Goal: Information Seeking & Learning: Learn about a topic

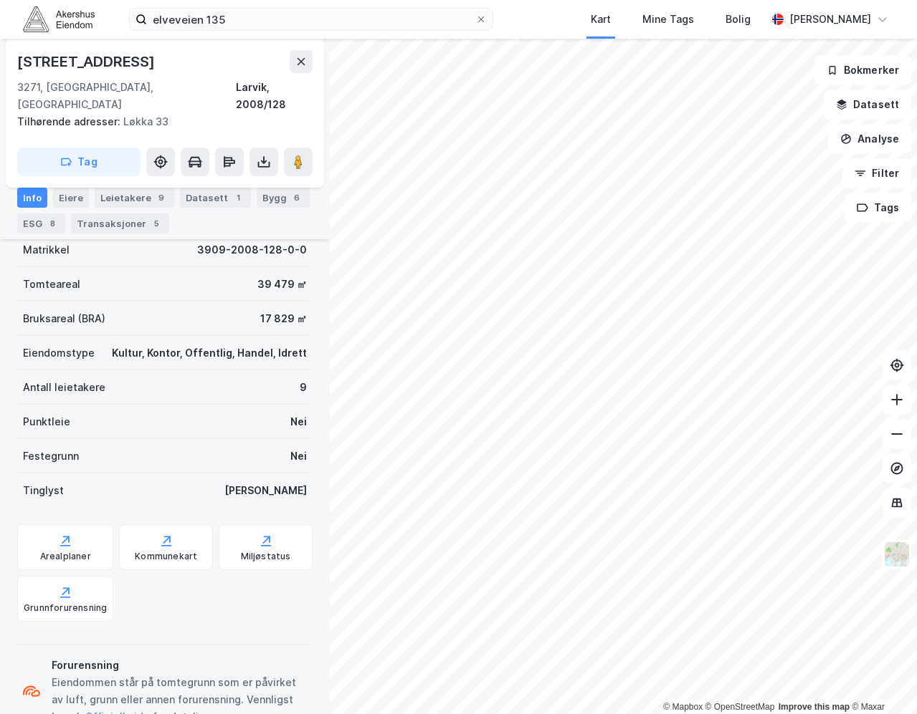
scroll to position [226, 0]
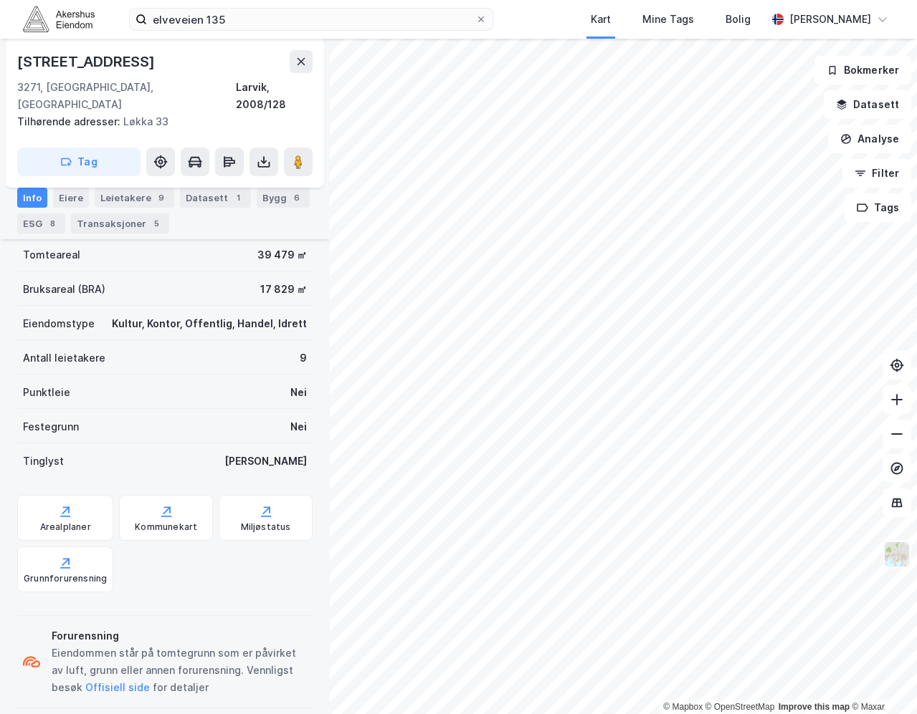
click at [892, 554] on img at bounding box center [896, 554] width 27 height 27
click at [573, 14] on div "elveveien 135 Kart Mine Tags Bolig Nikolai Wirén" at bounding box center [458, 19] width 917 height 39
click at [869, 105] on button "Datasett" at bounding box center [866, 104] width 87 height 29
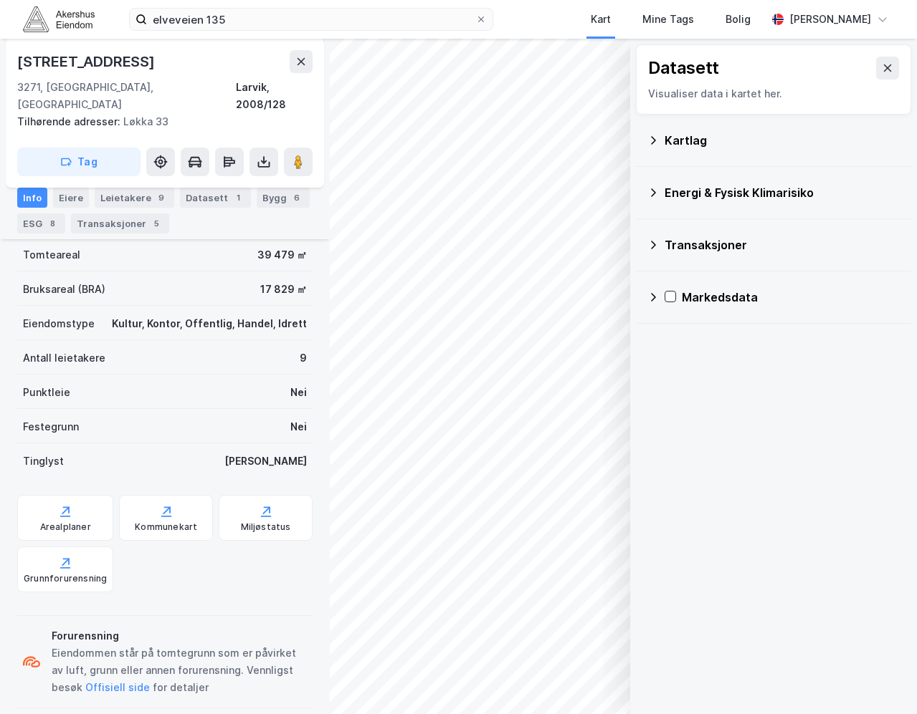
click at [813, 138] on div "Kartlag" at bounding box center [781, 140] width 235 height 17
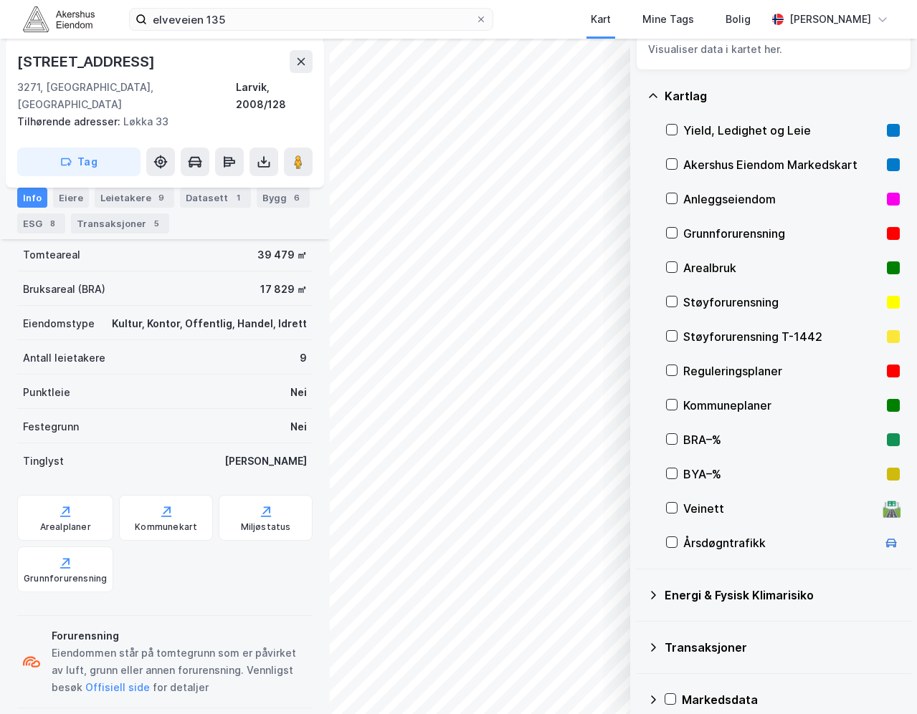
scroll to position [62, 0]
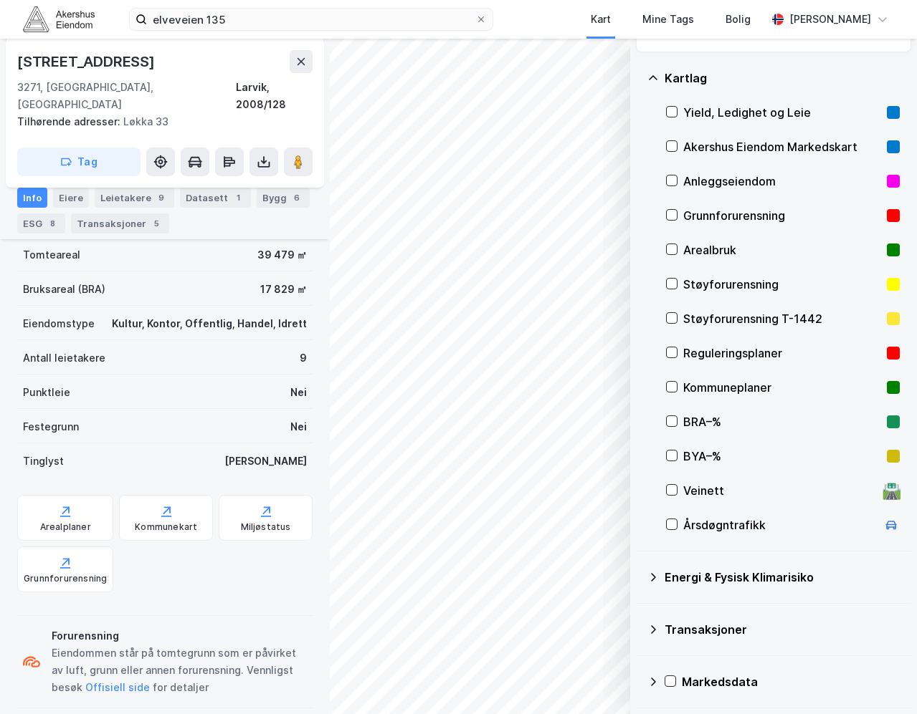
click at [742, 355] on div "Reguleringsplaner" at bounding box center [782, 353] width 198 height 17
click at [893, 58] on div "Kartlag Yield, Ledighet og Leie Akershus Eiendom Markedskart Anleggseiendom Gru…" at bounding box center [773, 301] width 275 height 499
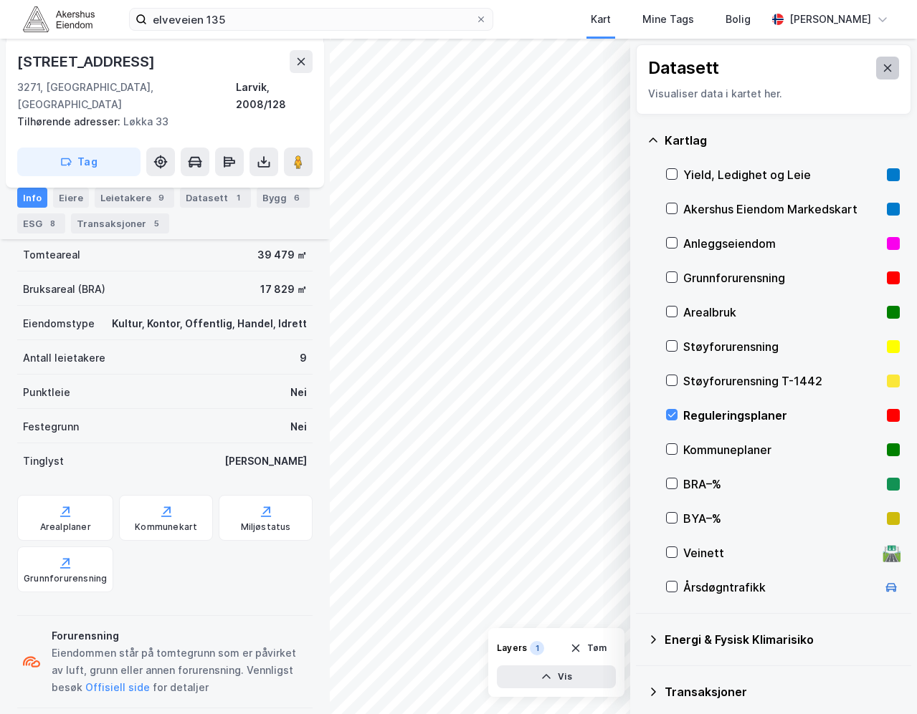
click at [876, 62] on button at bounding box center [887, 68] width 23 height 23
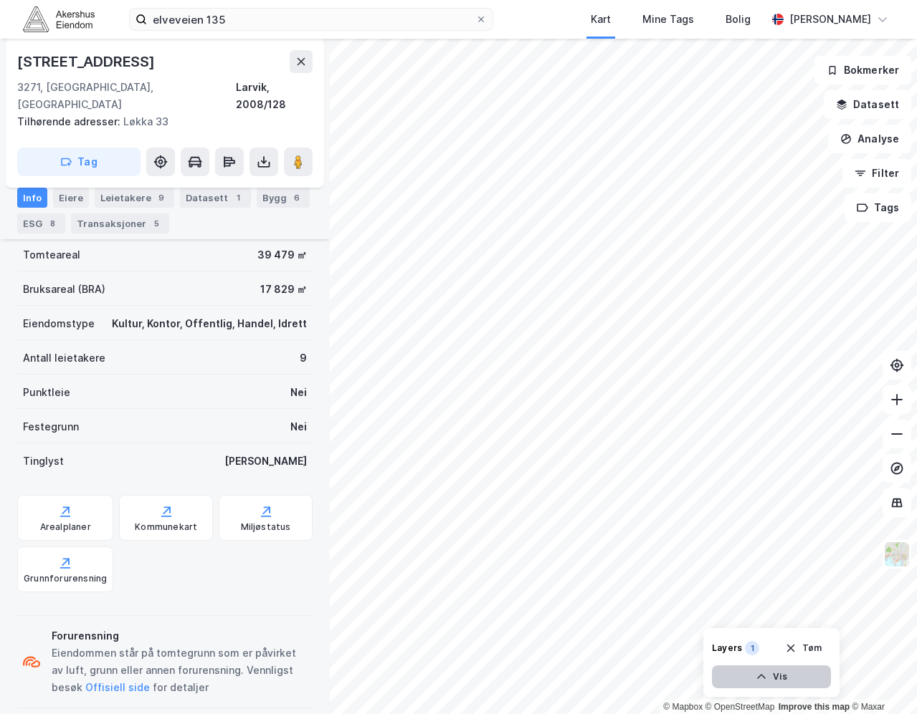
click at [780, 679] on button "Vis" at bounding box center [771, 677] width 119 height 23
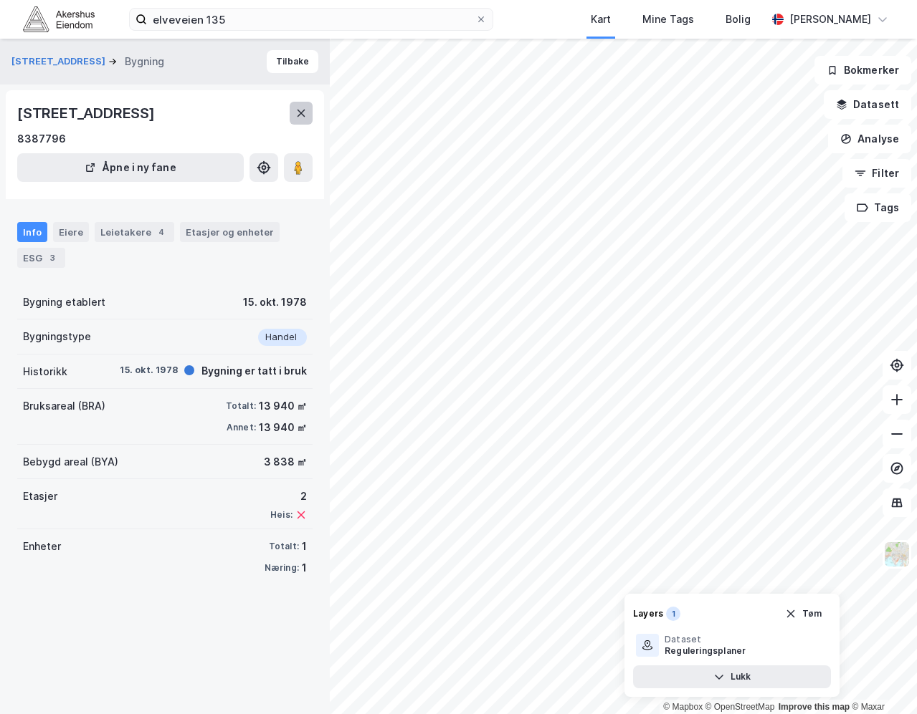
click at [300, 107] on icon at bounding box center [300, 112] width 11 height 11
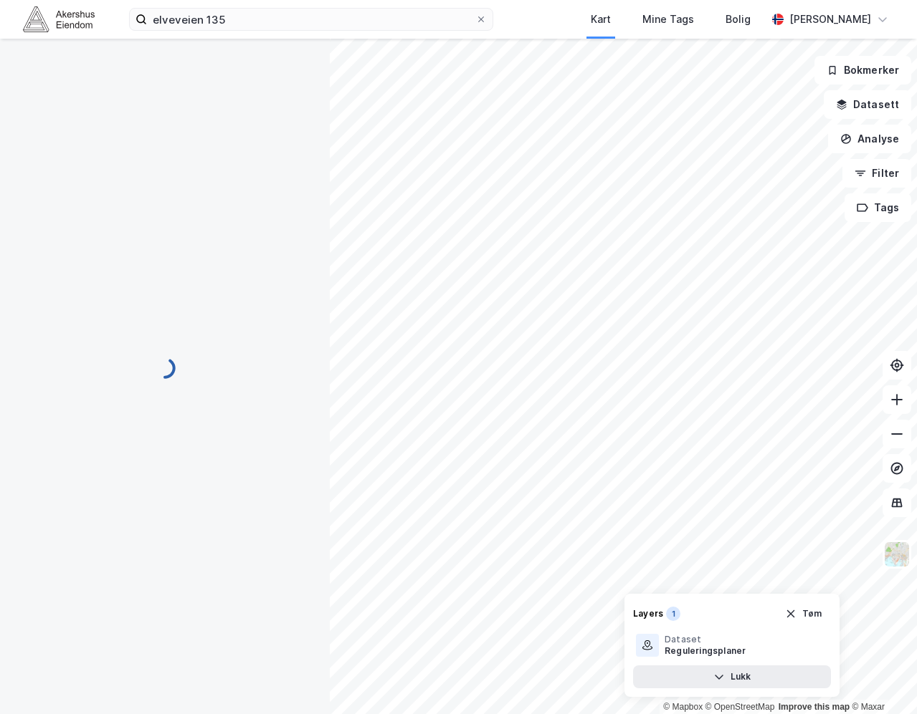
scroll to position [226, 0]
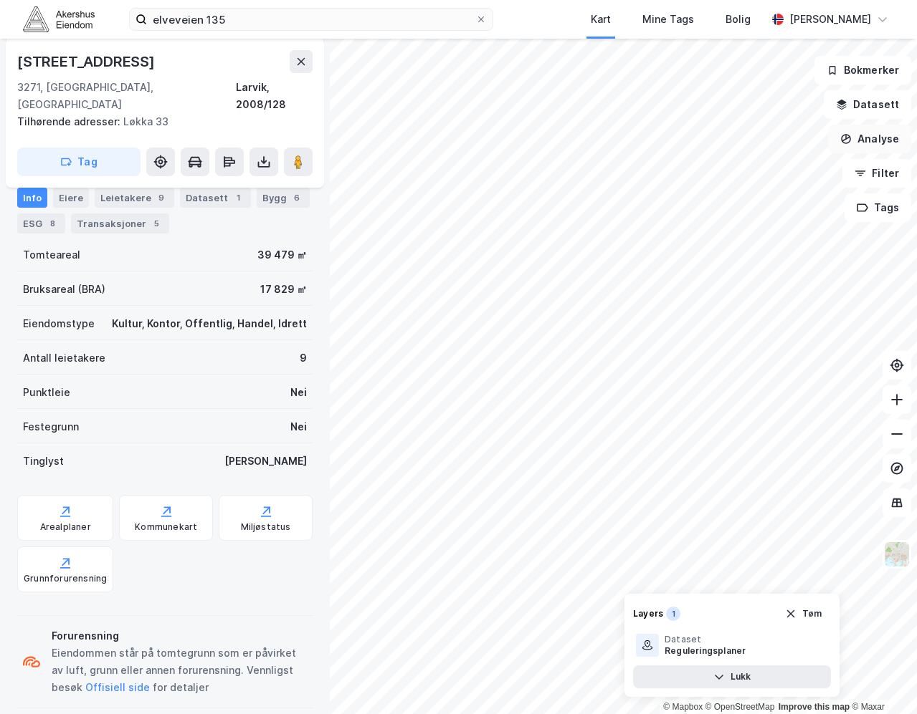
click at [884, 145] on button "Analyse" at bounding box center [869, 139] width 83 height 29
click at [888, 107] on button "Datasett" at bounding box center [866, 104] width 87 height 29
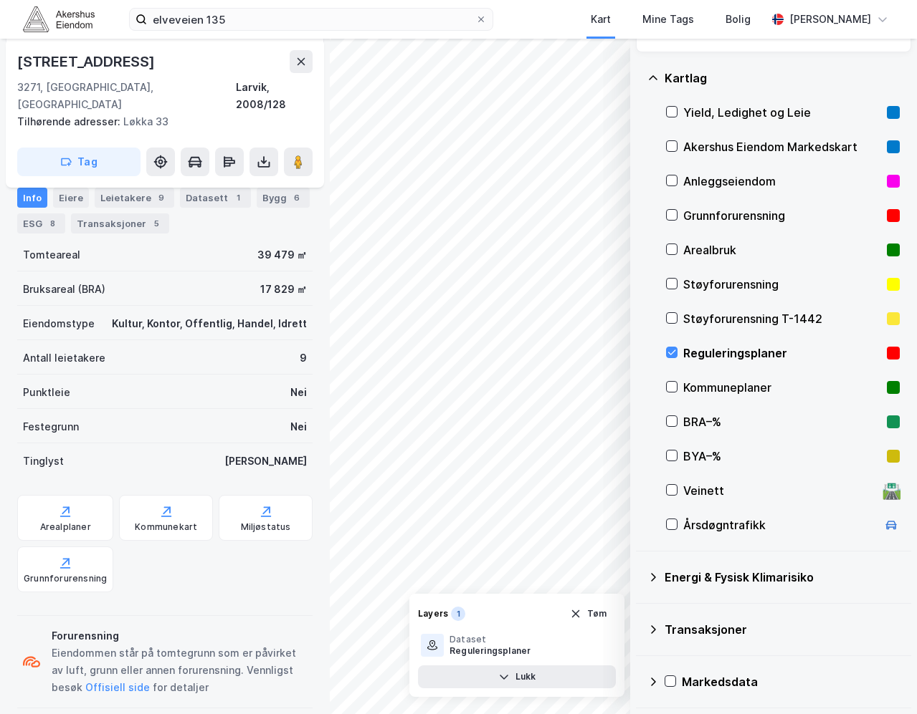
scroll to position [0, 0]
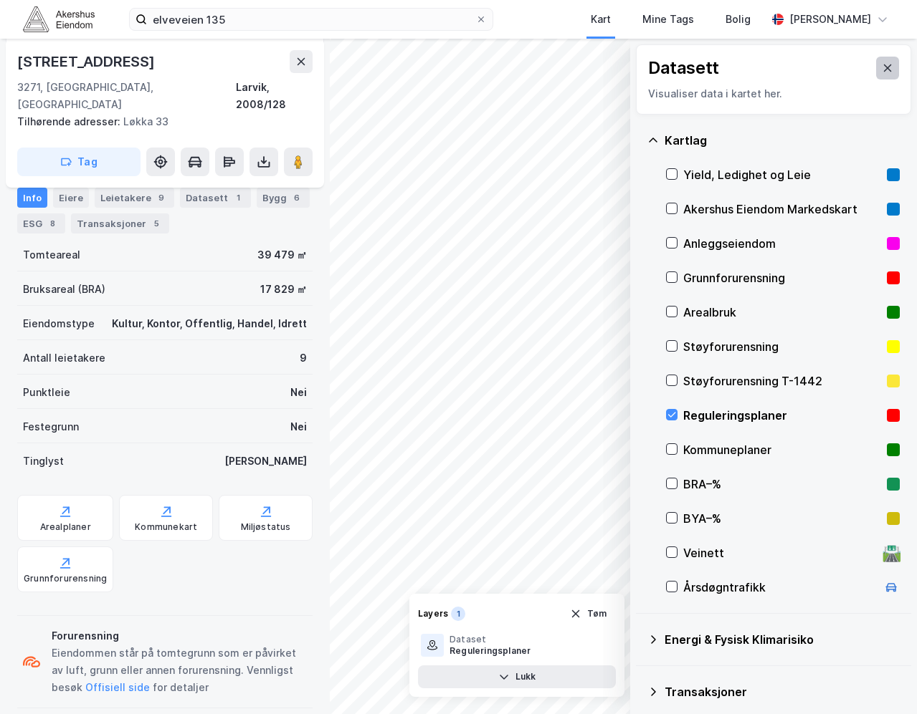
click at [881, 68] on icon at bounding box center [886, 67] width 11 height 11
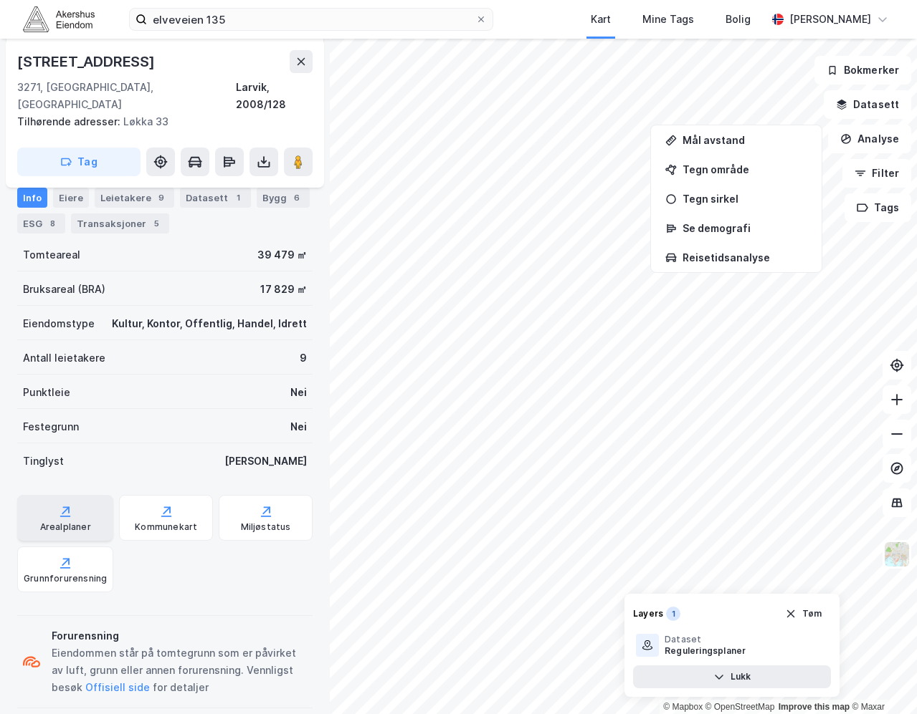
click at [83, 522] on div "Arealplaner" at bounding box center [65, 527] width 51 height 11
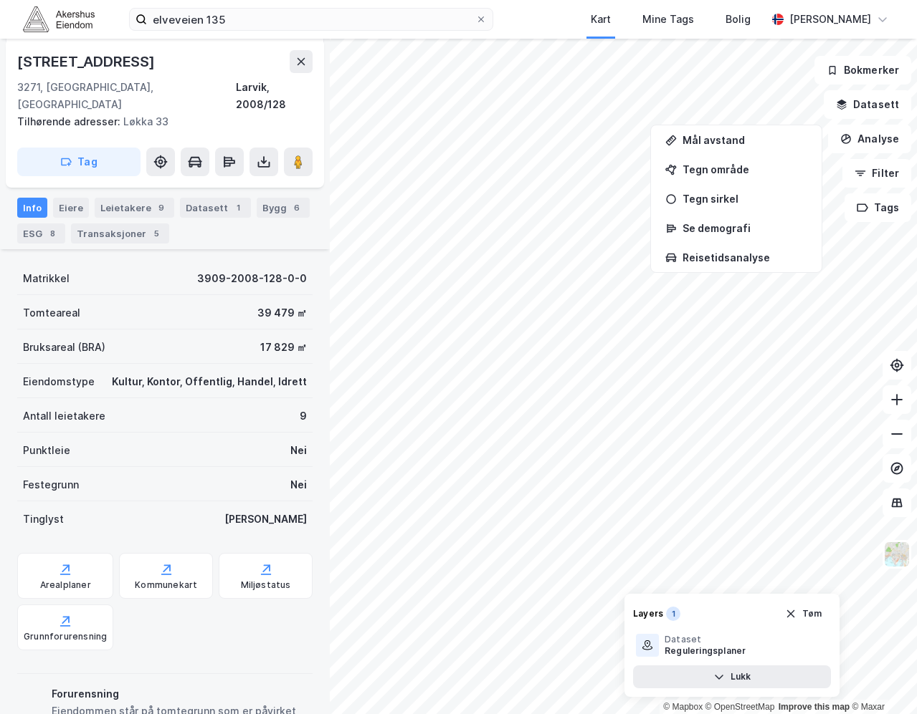
scroll to position [83, 0]
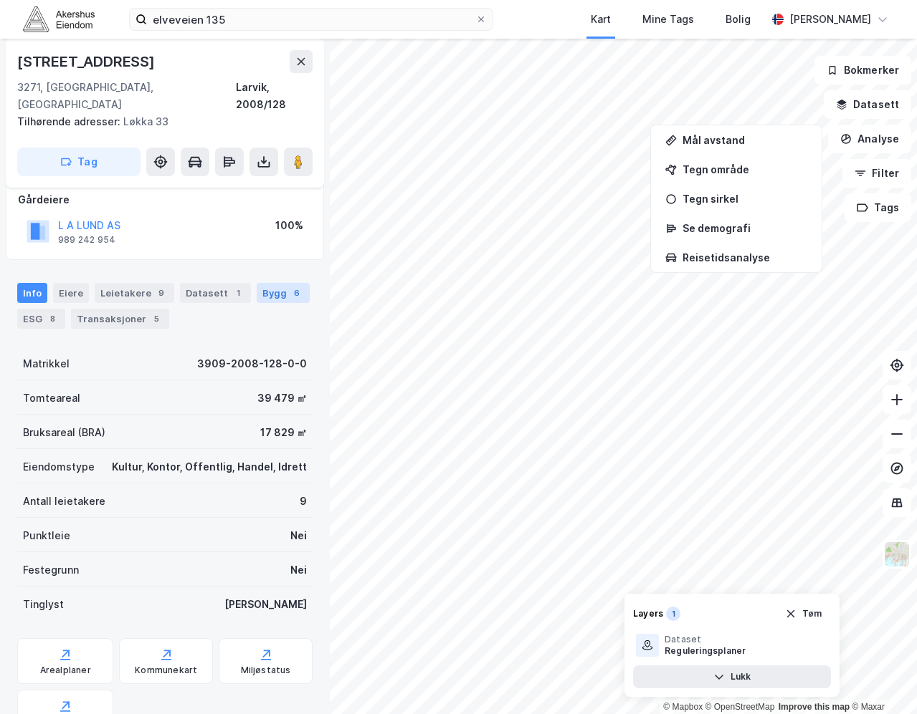
click at [270, 283] on div "Bygg 6" at bounding box center [283, 293] width 53 height 20
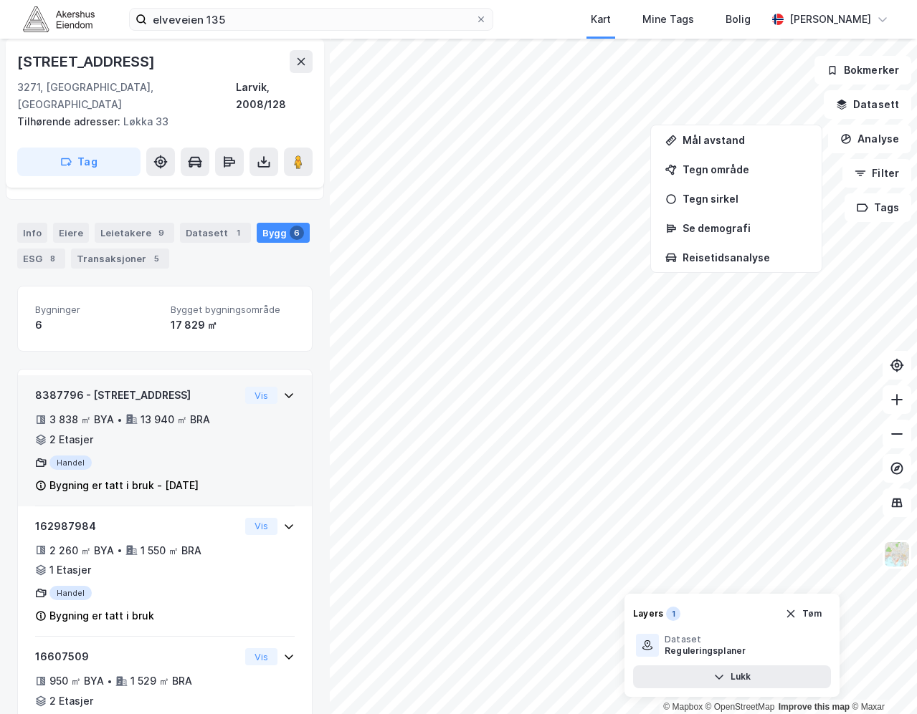
click at [231, 403] on div "8387796 - Elveveien 135 3 838 ㎡ BYA • 13 940 ㎡ BRA • 2 Etasjer Handel Bygning e…" at bounding box center [164, 447] width 259 height 120
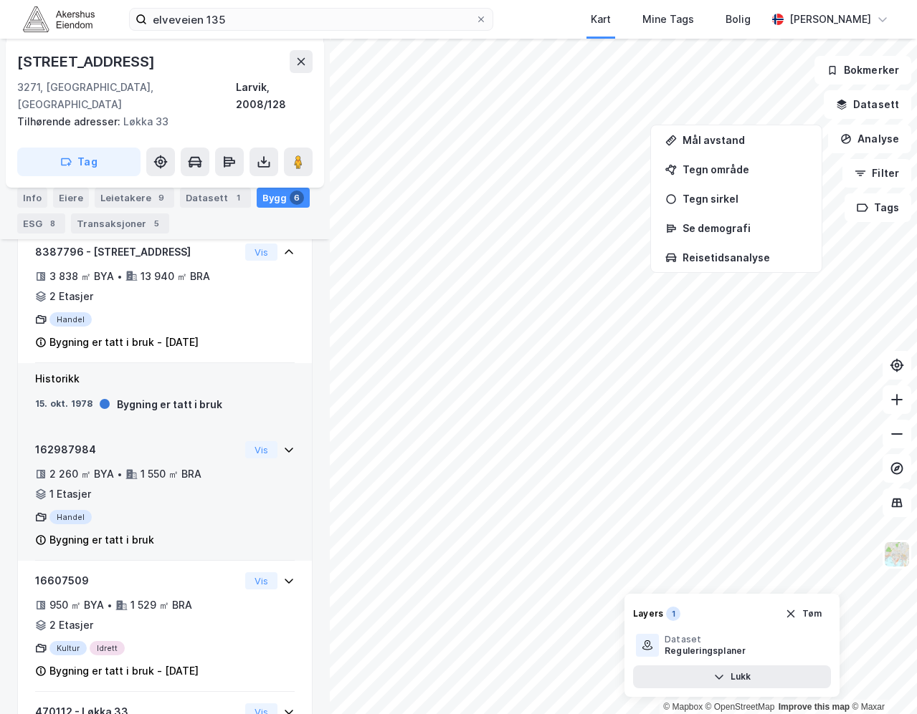
click at [236, 484] on div "162987984 2 260 ㎡ BYA • 1 550 ㎡ BRA • 1 Etasjer Handel Bygning er tatt i bruk V…" at bounding box center [164, 501] width 259 height 120
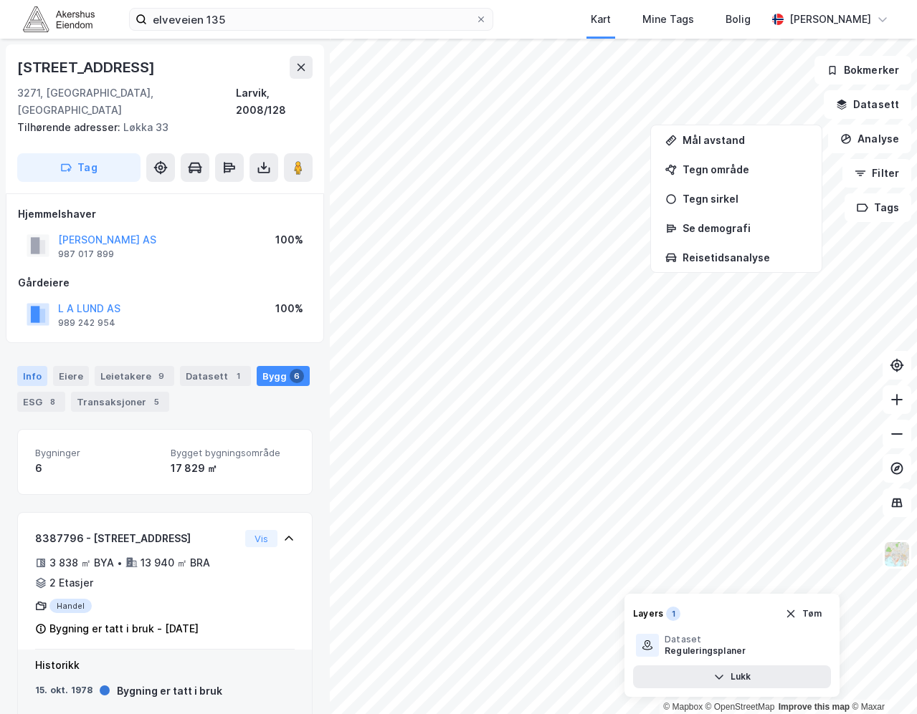
click at [31, 366] on div "Info" at bounding box center [32, 376] width 30 height 20
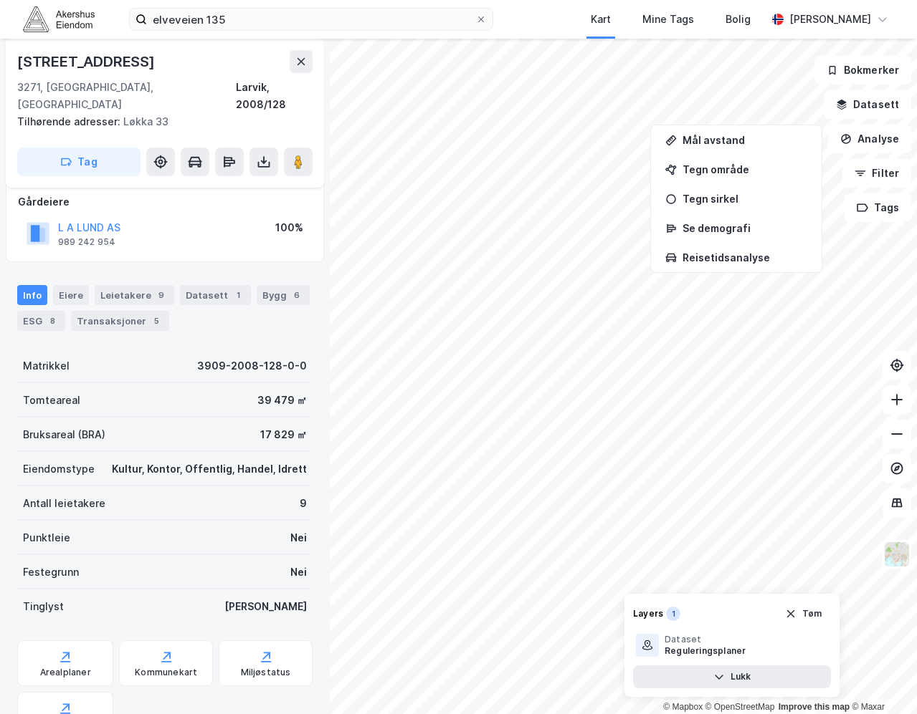
scroll to position [215, 0]
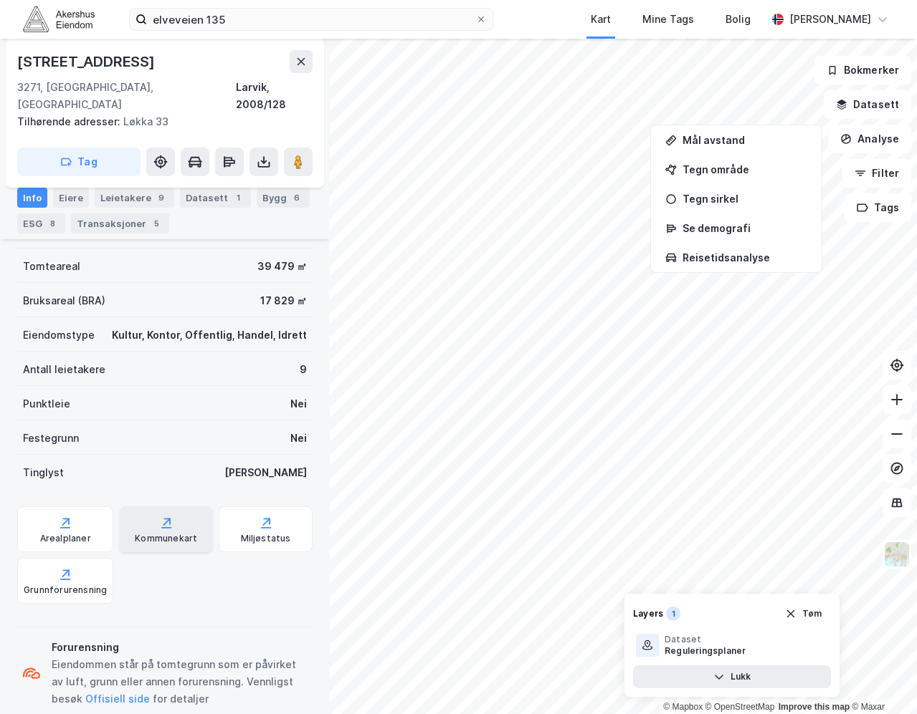
click at [159, 516] on icon at bounding box center [166, 523] width 14 height 14
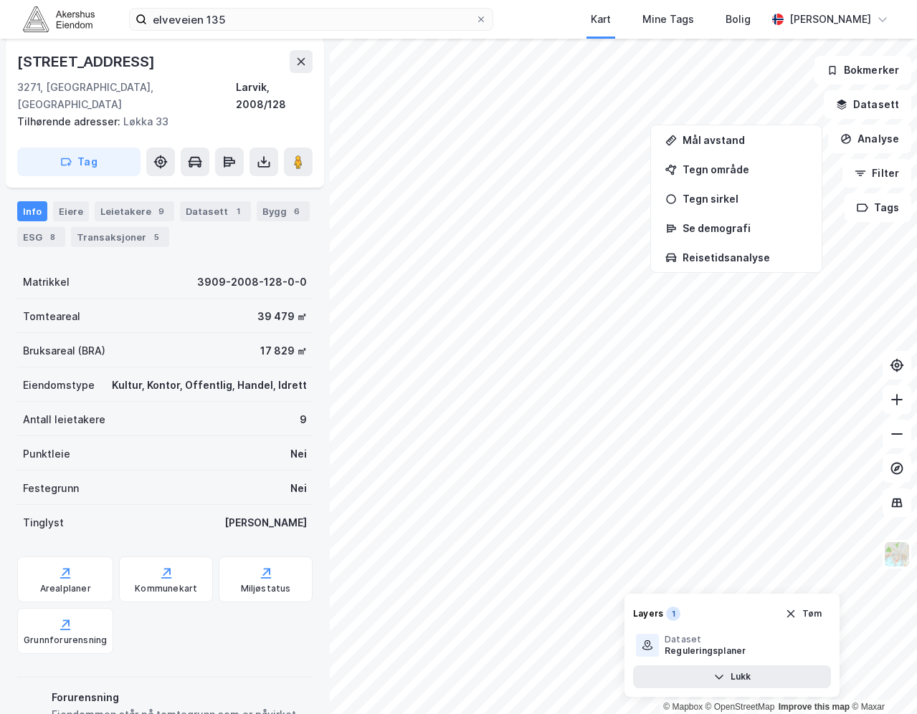
scroll to position [143, 0]
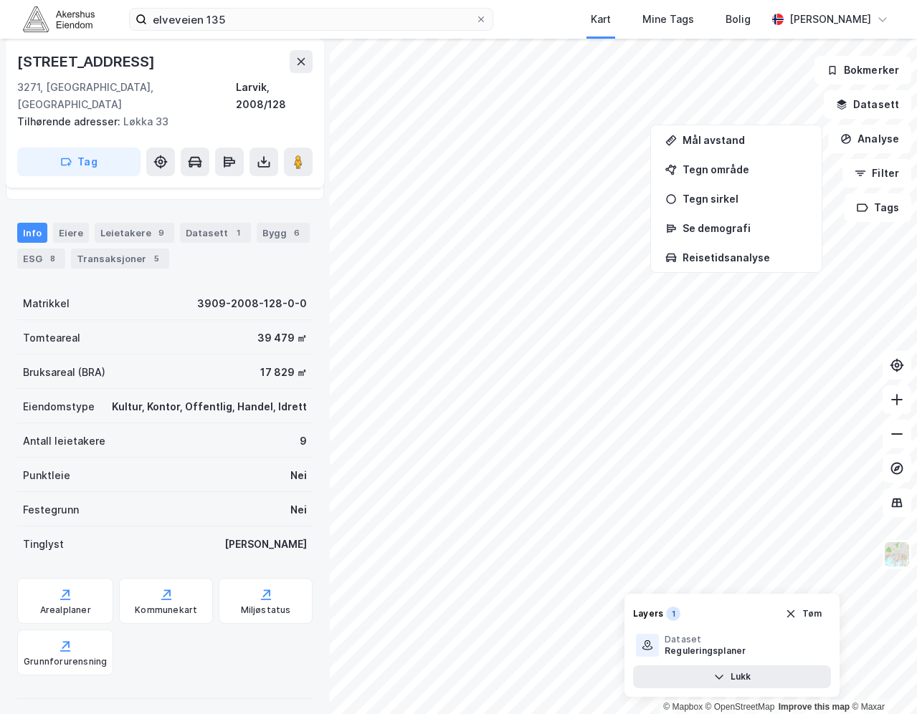
click at [176, 398] on div "Kultur, Kontor, Offentlig, Handel, Idrett" at bounding box center [209, 406] width 195 height 17
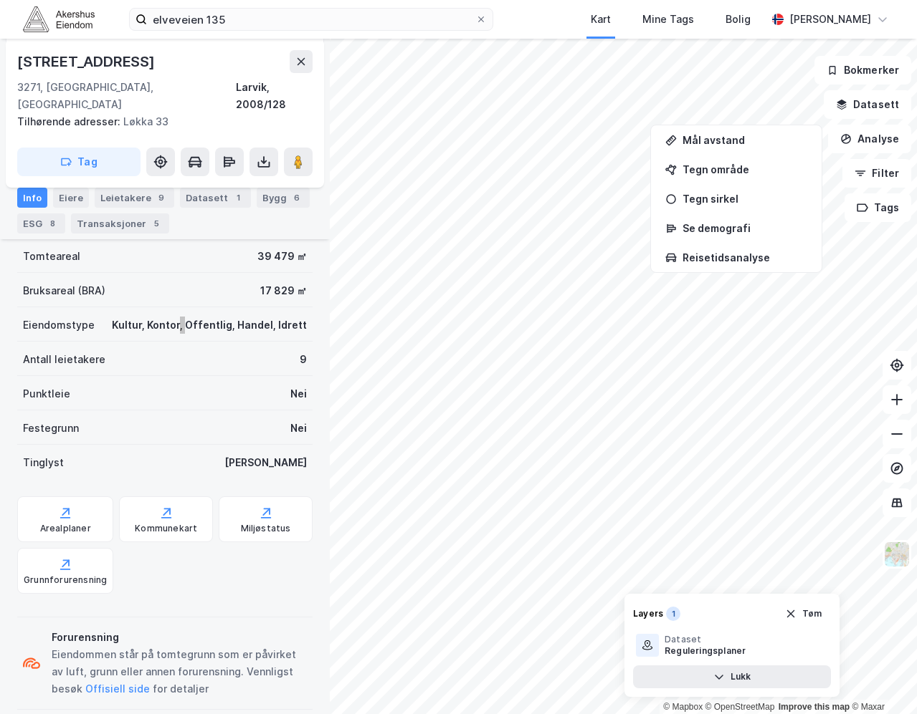
scroll to position [226, 0]
click at [94, 501] on div "Arealplaner" at bounding box center [65, 518] width 96 height 46
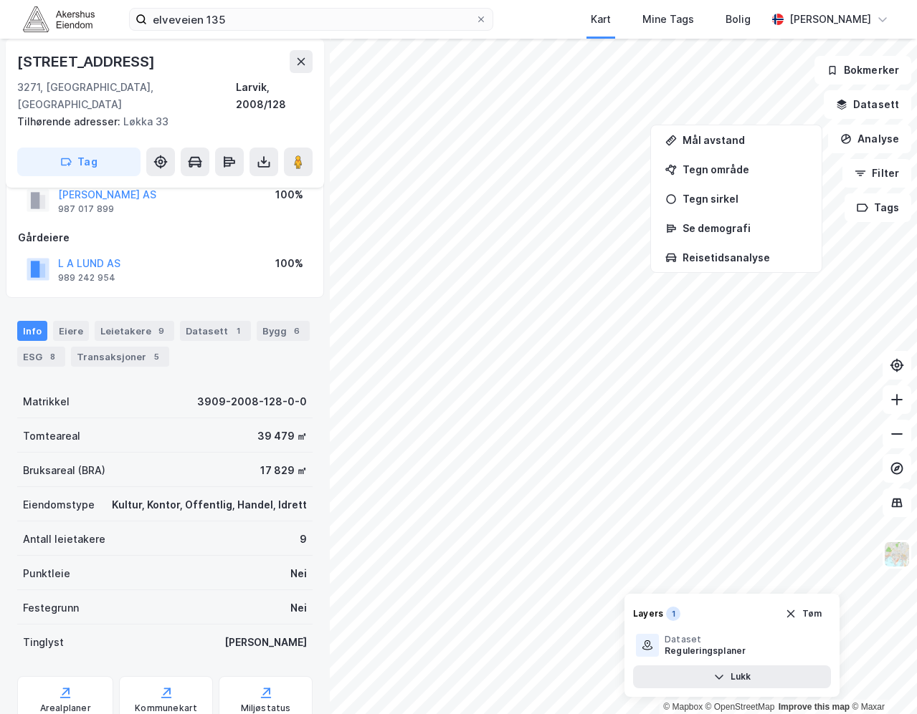
scroll to position [11, 0]
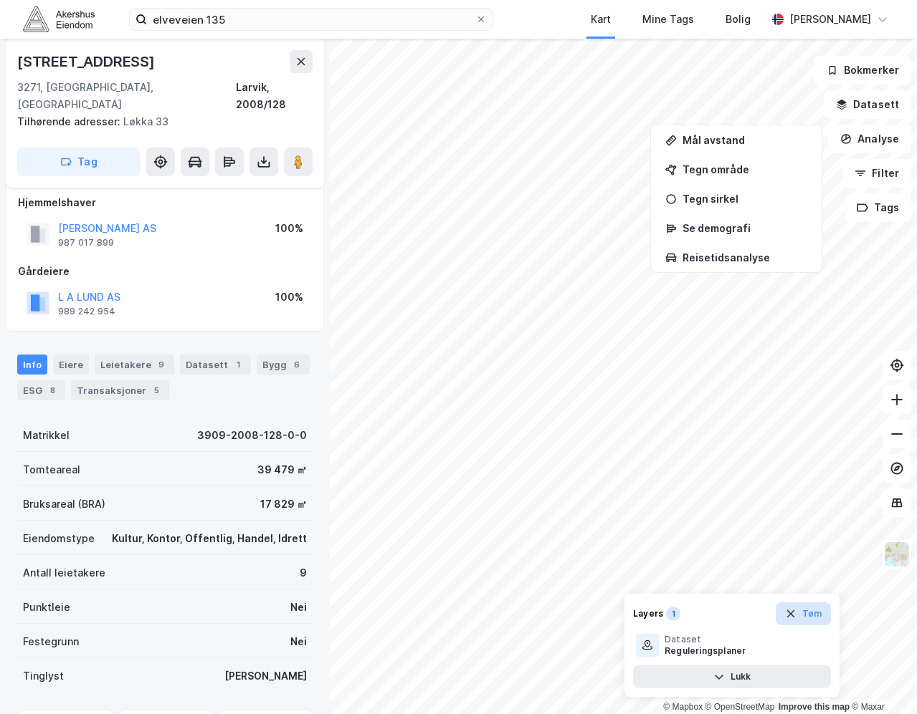
click at [808, 622] on button "Tøm" at bounding box center [802, 614] width 55 height 23
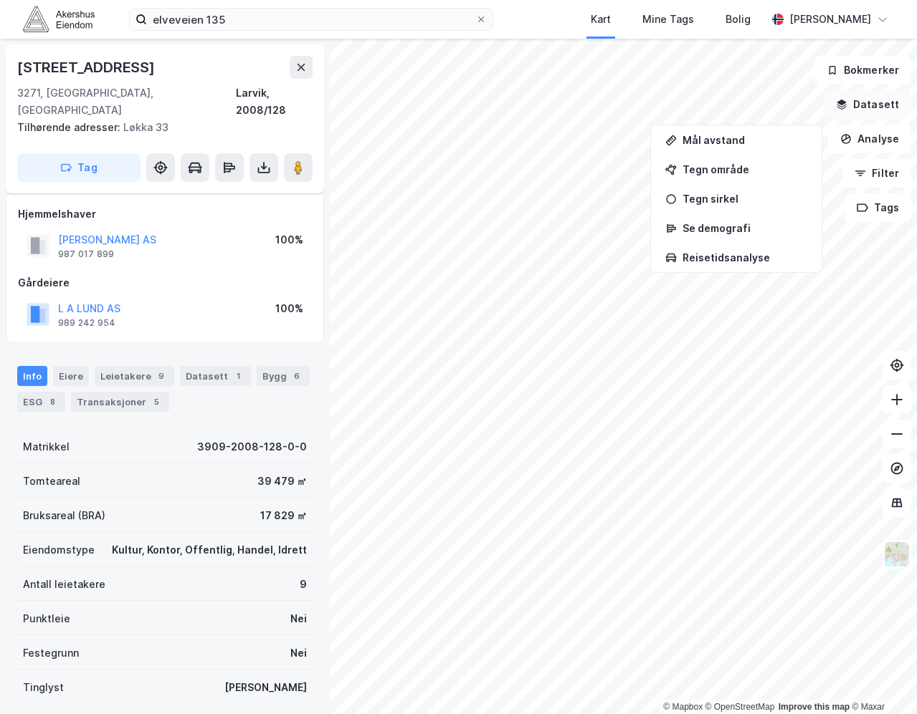
click at [884, 105] on button "Datasett" at bounding box center [866, 104] width 87 height 29
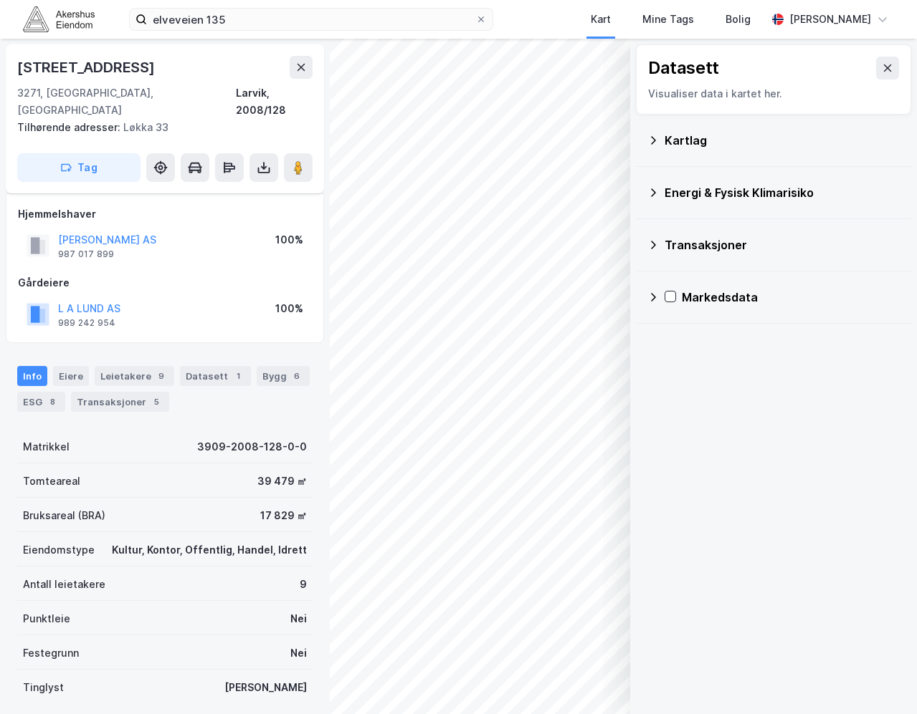
click at [791, 135] on div "Kartlag" at bounding box center [781, 140] width 235 height 17
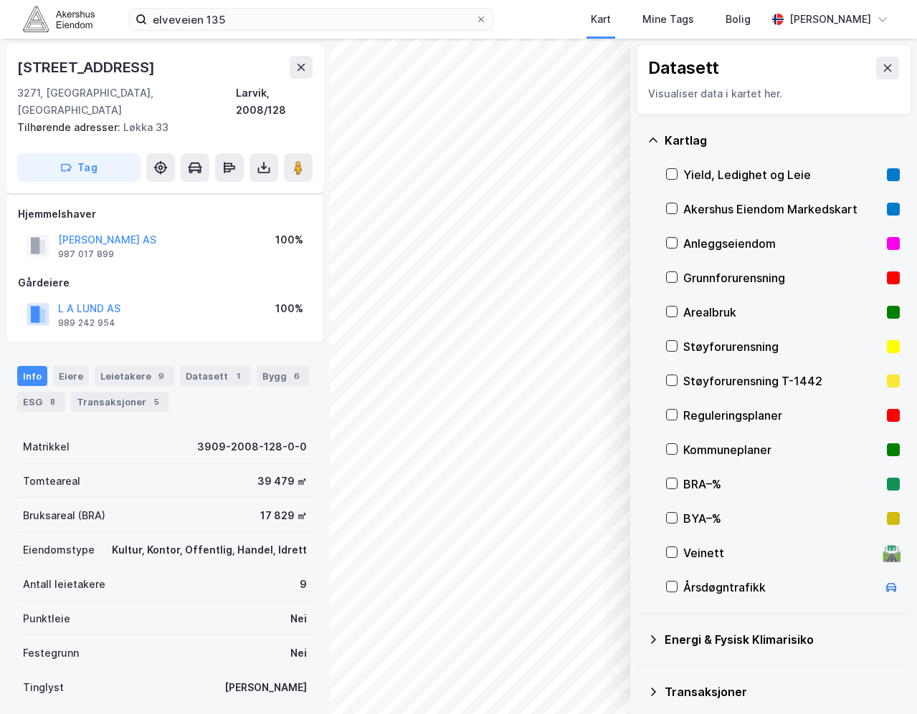
click at [768, 451] on div "Kommuneplaner" at bounding box center [782, 449] width 198 height 17
click at [294, 393] on div "© Mapbox © OpenStreetMap Improve this map © Maxar Datasett Visualiser data i ka…" at bounding box center [458, 377] width 917 height 676
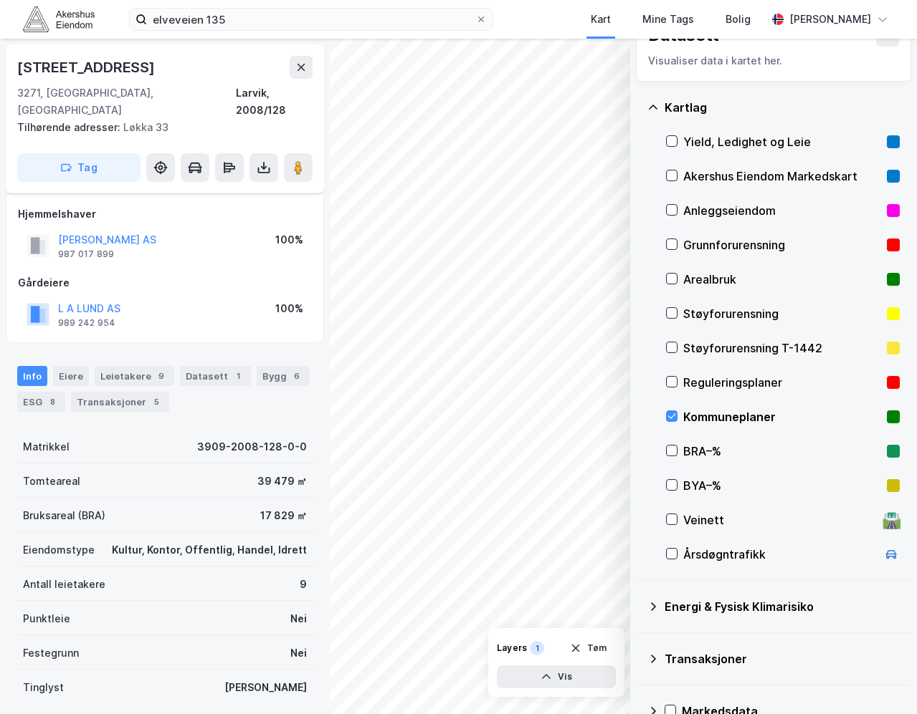
scroll to position [62, 0]
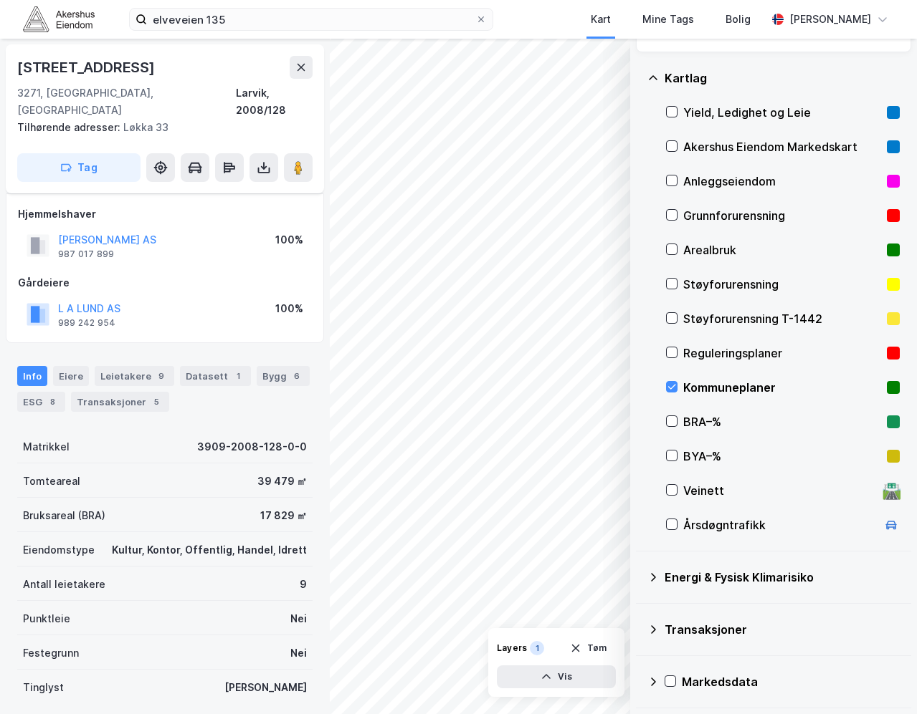
click at [709, 682] on div "Markedsdata" at bounding box center [790, 682] width 218 height 17
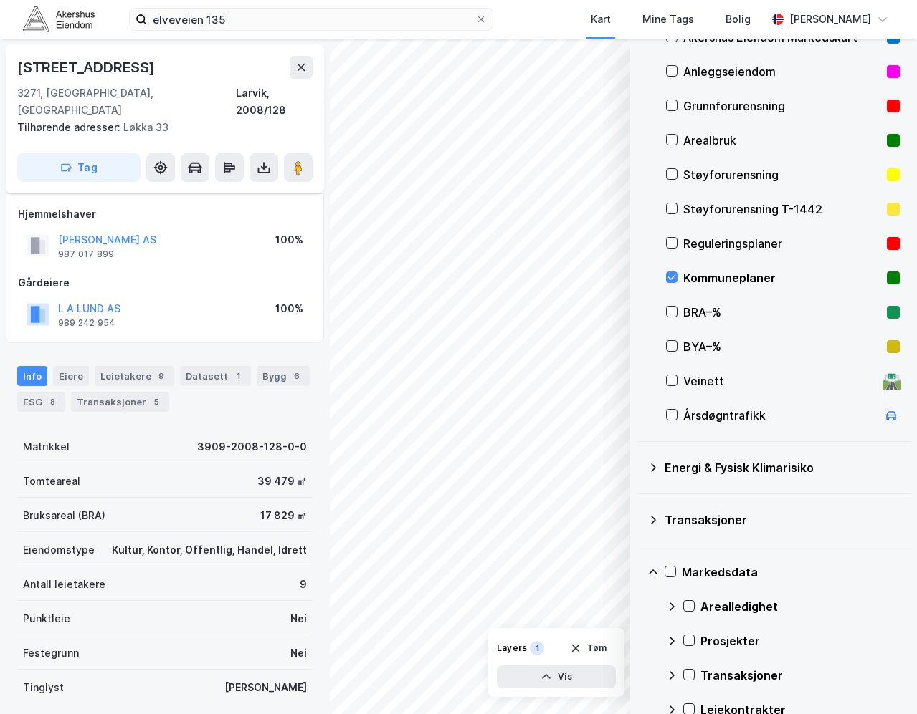
scroll to position [200, 0]
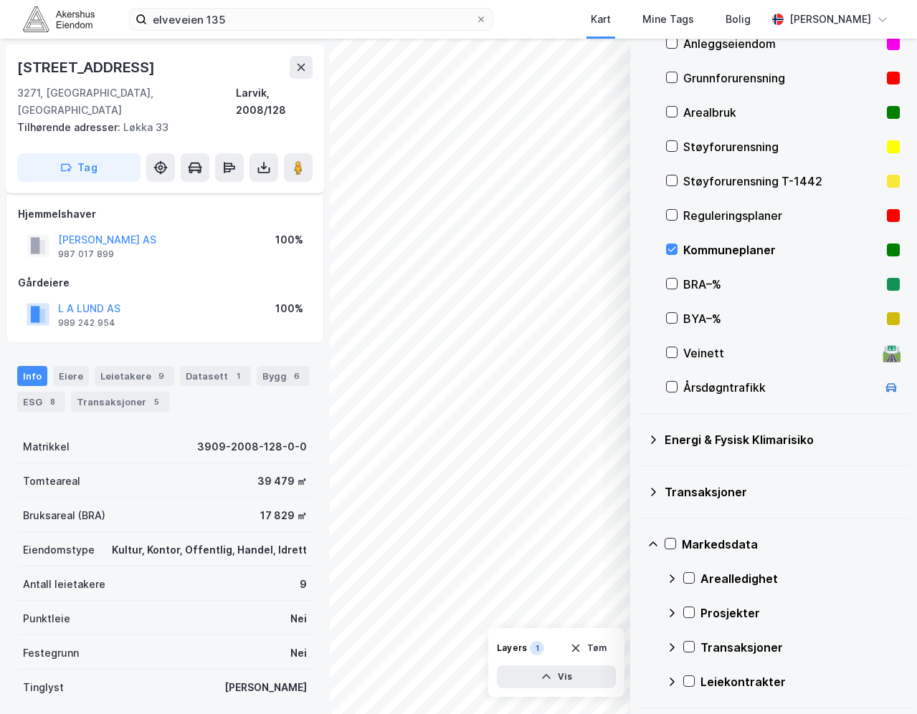
click at [713, 538] on div "Markedsdata" at bounding box center [790, 544] width 218 height 17
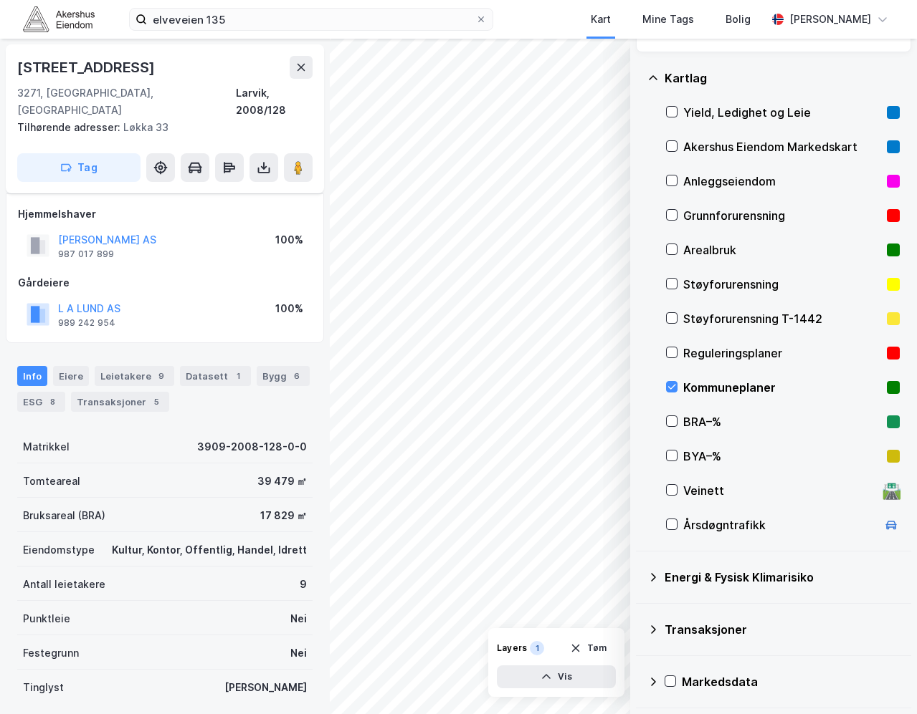
scroll to position [0, 0]
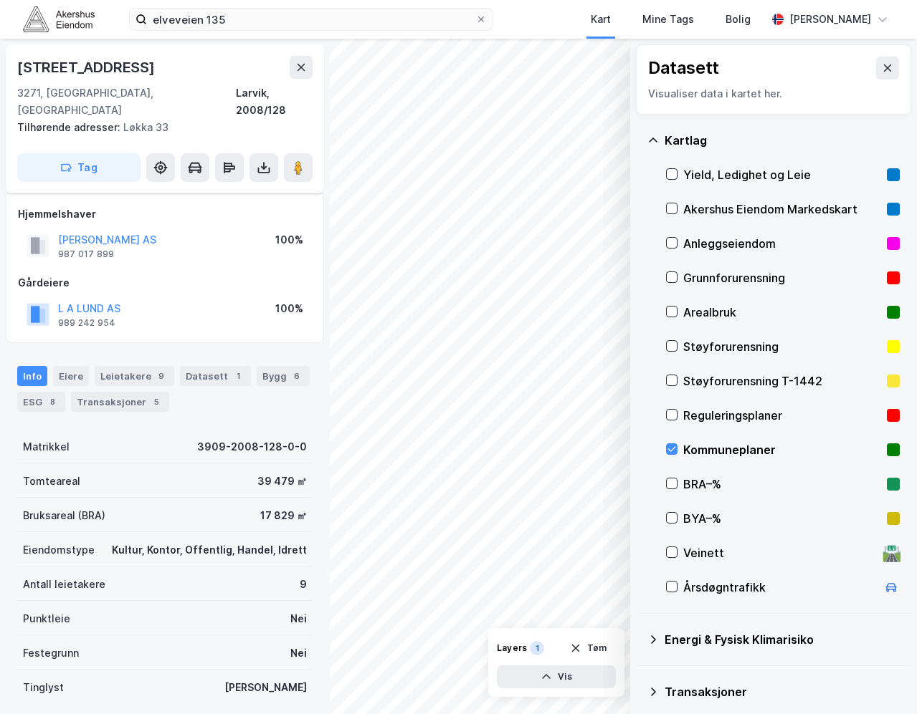
click at [737, 318] on div "Arealbruk" at bounding box center [782, 312] width 198 height 17
click at [747, 452] on div "Kommuneplaner" at bounding box center [782, 449] width 198 height 17
click at [303, 72] on icon at bounding box center [300, 67] width 11 height 11
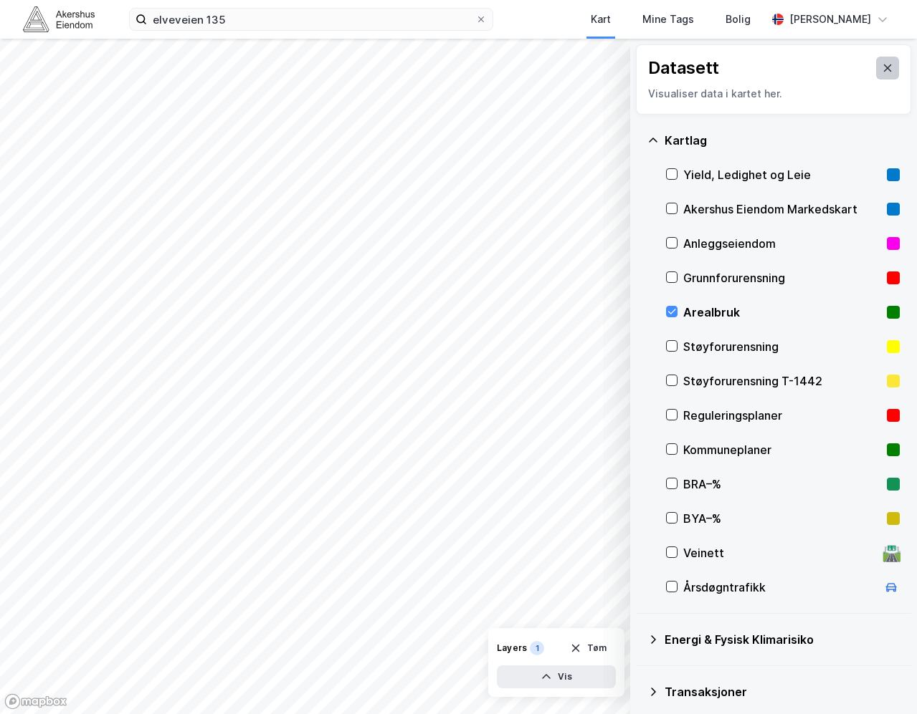
click at [876, 77] on button at bounding box center [887, 68] width 23 height 23
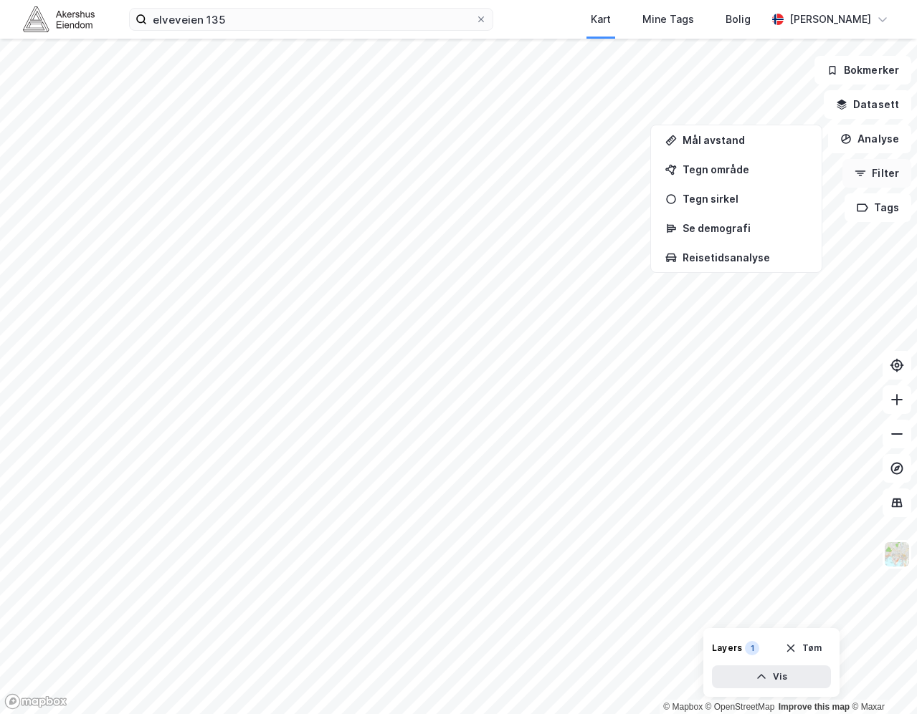
click at [881, 173] on button "Filter" at bounding box center [876, 173] width 69 height 29
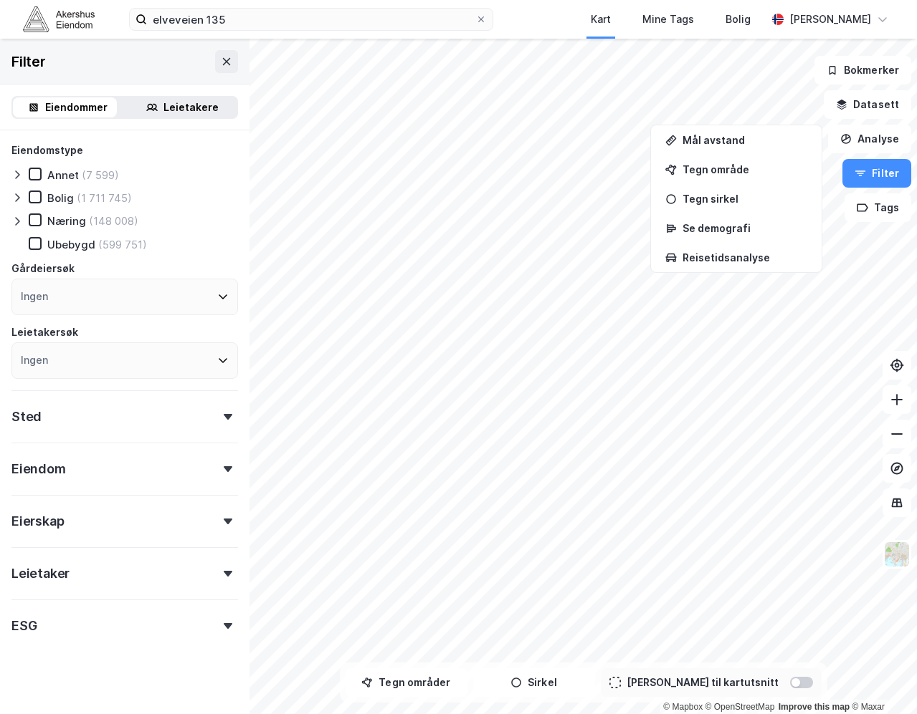
scroll to position [9, 0]
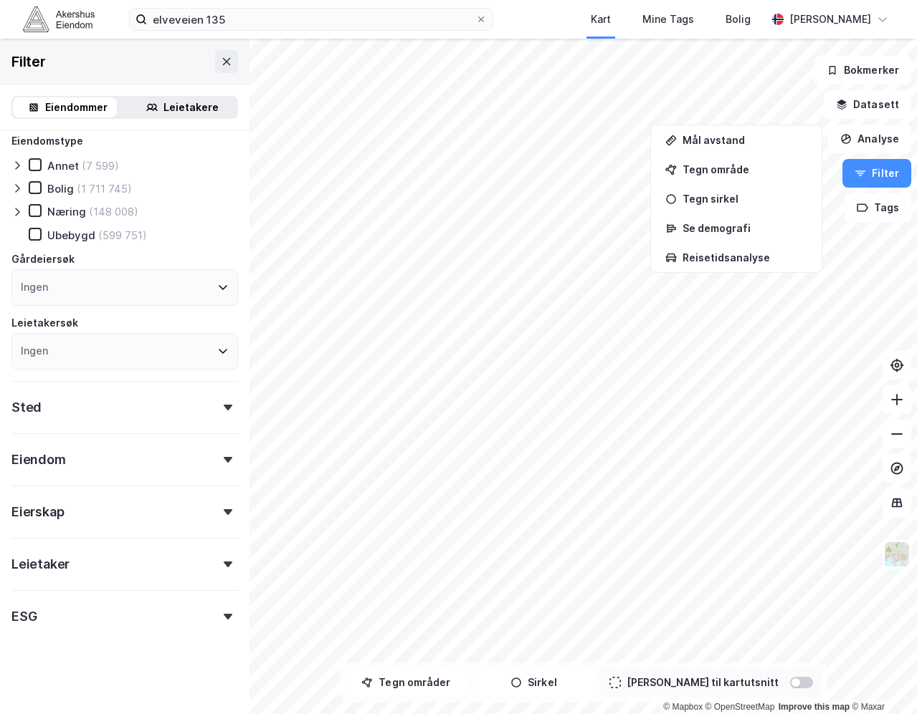
click at [15, 211] on icon at bounding box center [16, 211] width 11 height 11
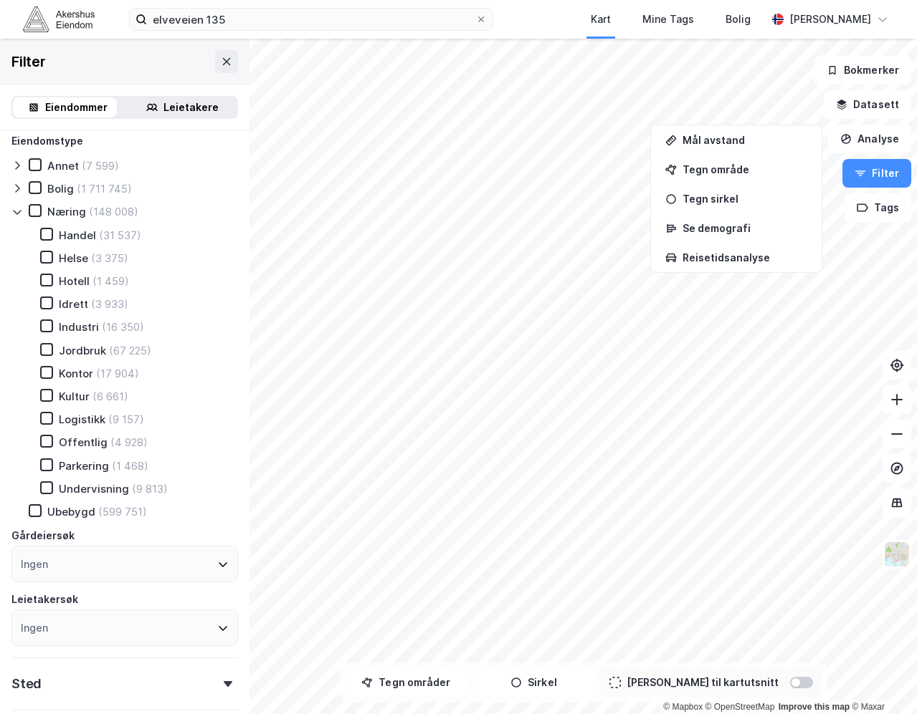
click at [15, 211] on icon at bounding box center [16, 211] width 11 height 11
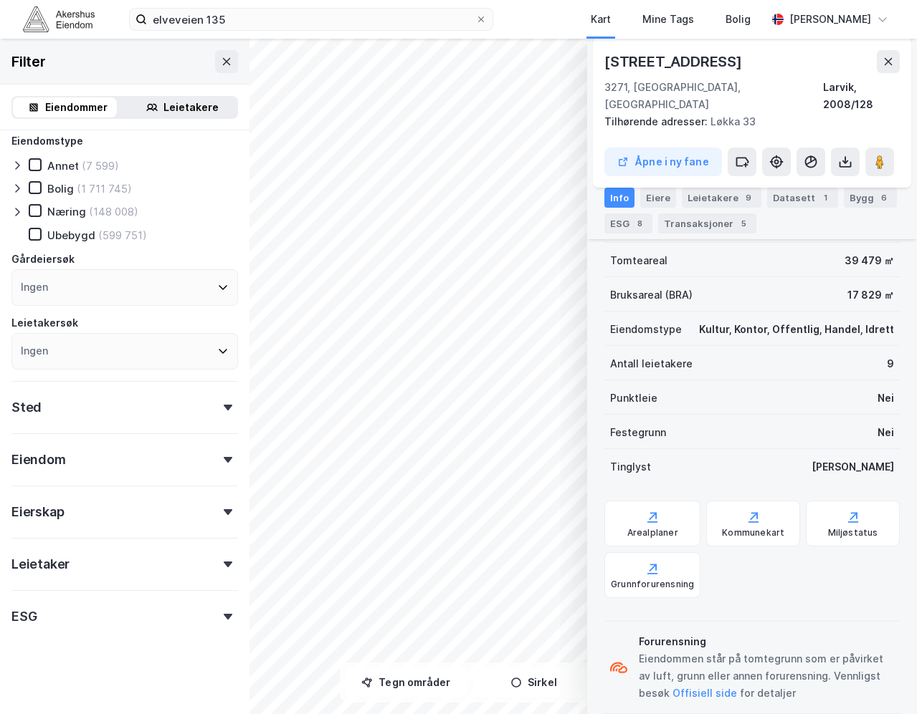
scroll to position [226, 0]
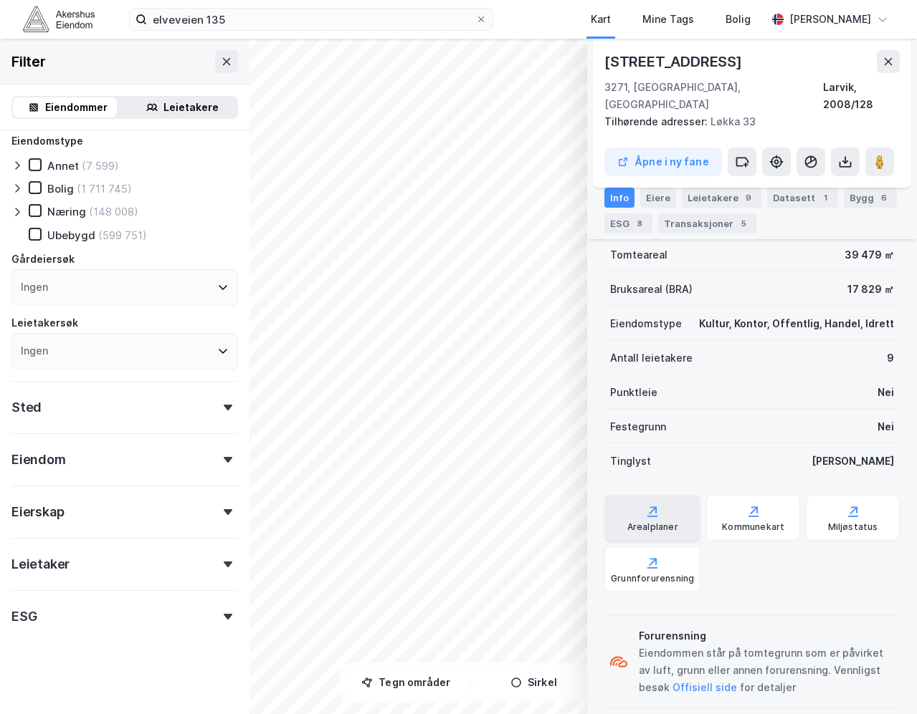
click at [672, 522] on div "Arealplaner" at bounding box center [652, 527] width 51 height 11
click at [752, 507] on icon at bounding box center [753, 510] width 6 height 6
click at [32, 207] on icon at bounding box center [35, 211] width 10 height 10
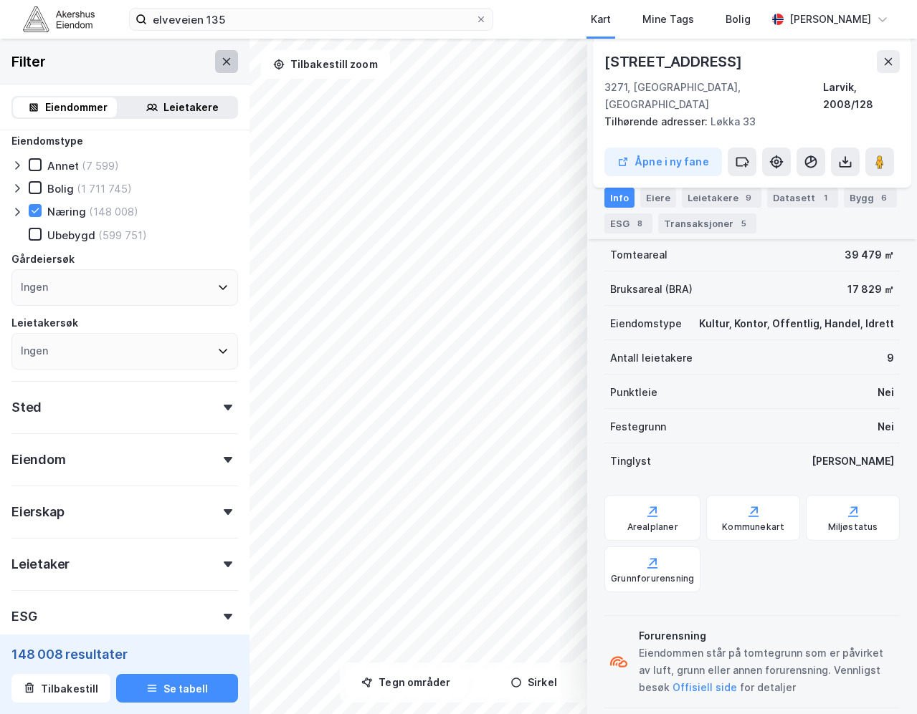
click at [221, 58] on icon at bounding box center [226, 61] width 11 height 11
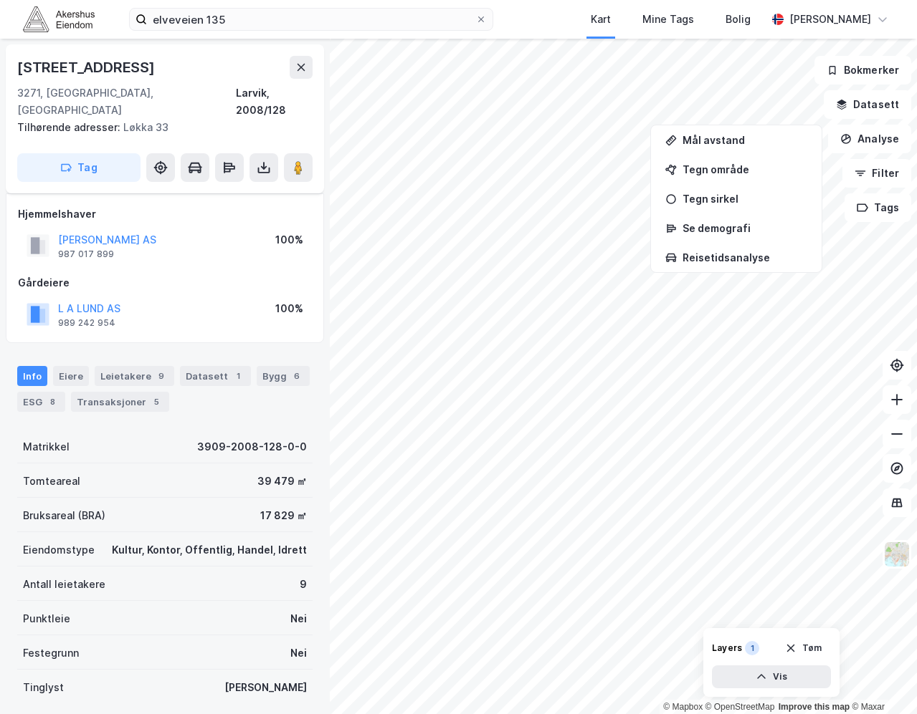
scroll to position [226, 0]
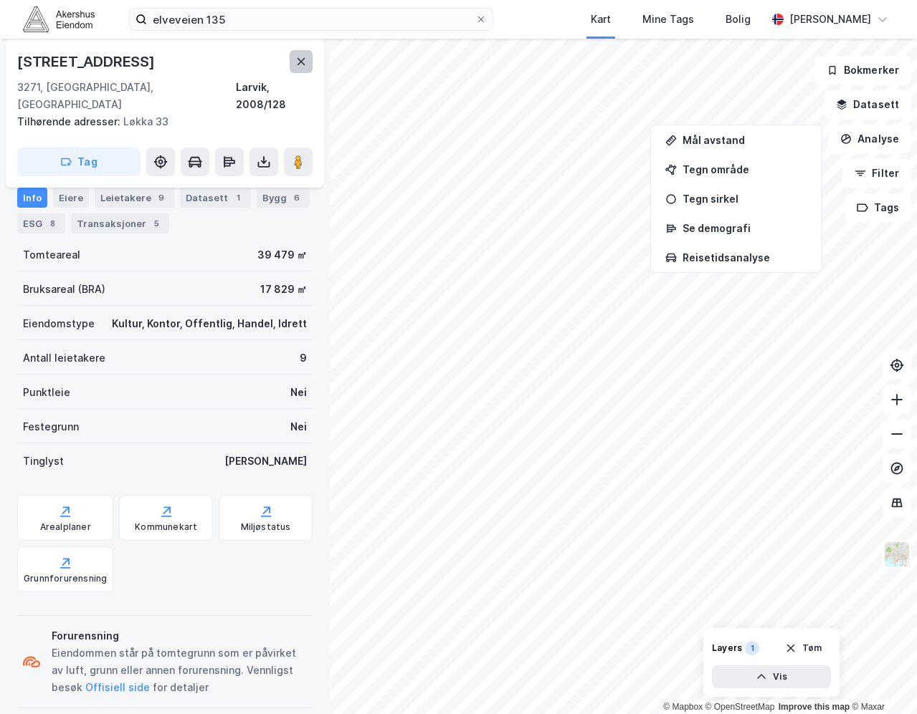
click at [299, 61] on icon at bounding box center [300, 61] width 11 height 11
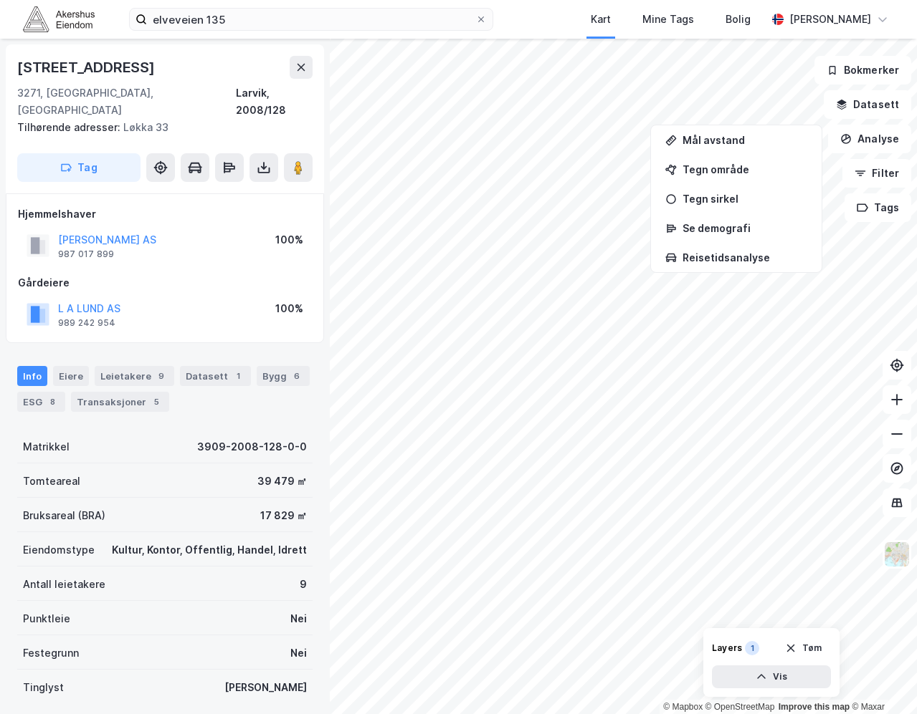
scroll to position [226, 0]
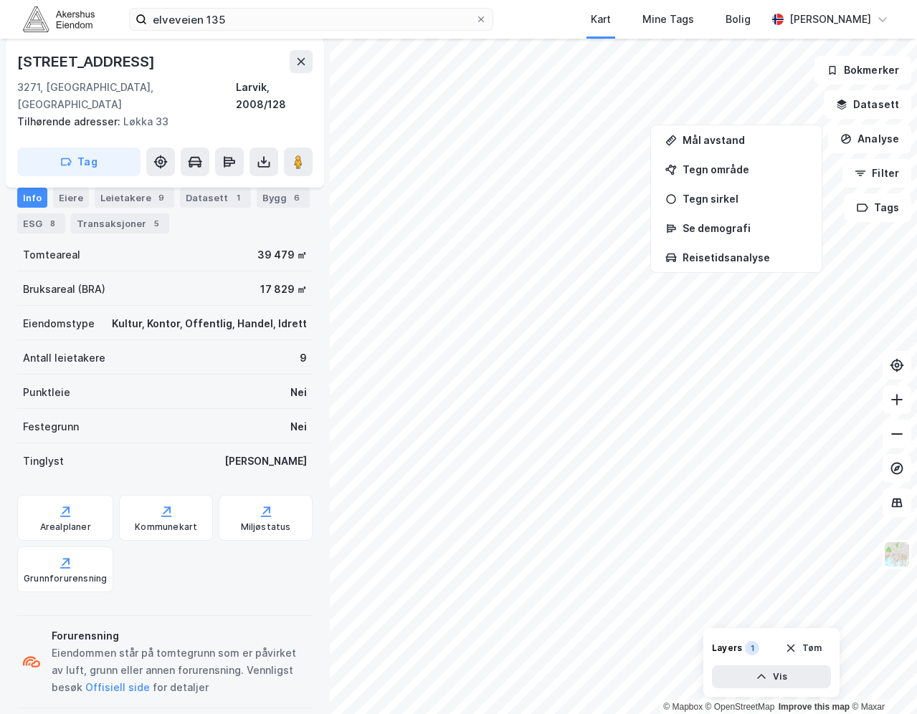
click at [239, 315] on div "Kultur, Kontor, Offentlig, Handel, Idrett" at bounding box center [209, 323] width 195 height 17
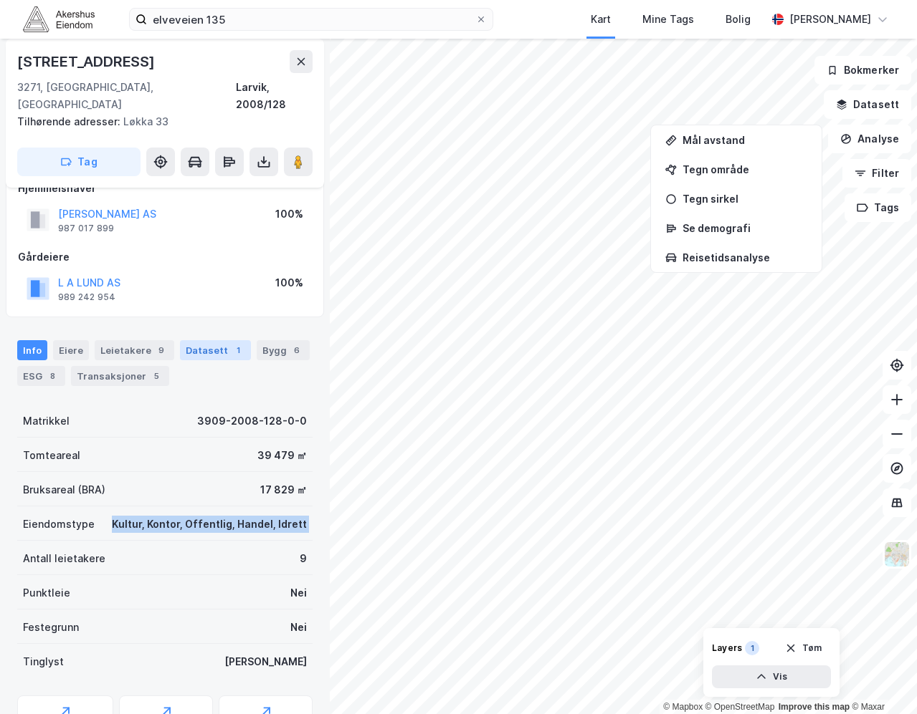
scroll to position [0, 0]
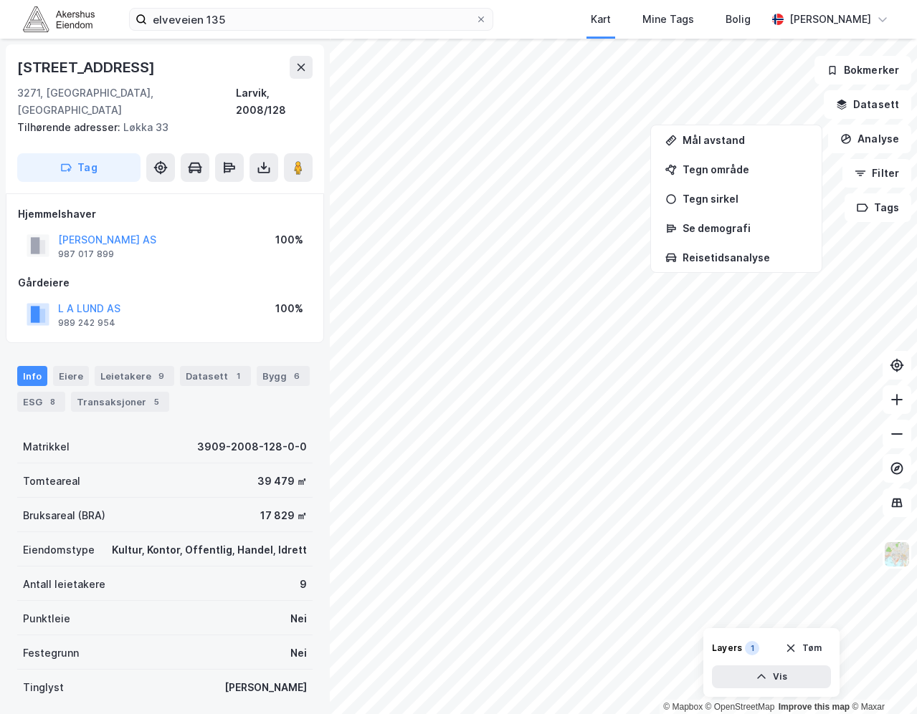
click at [234, 514] on div "Bruksareal (BRA) 17 829 ㎡" at bounding box center [164, 515] width 295 height 34
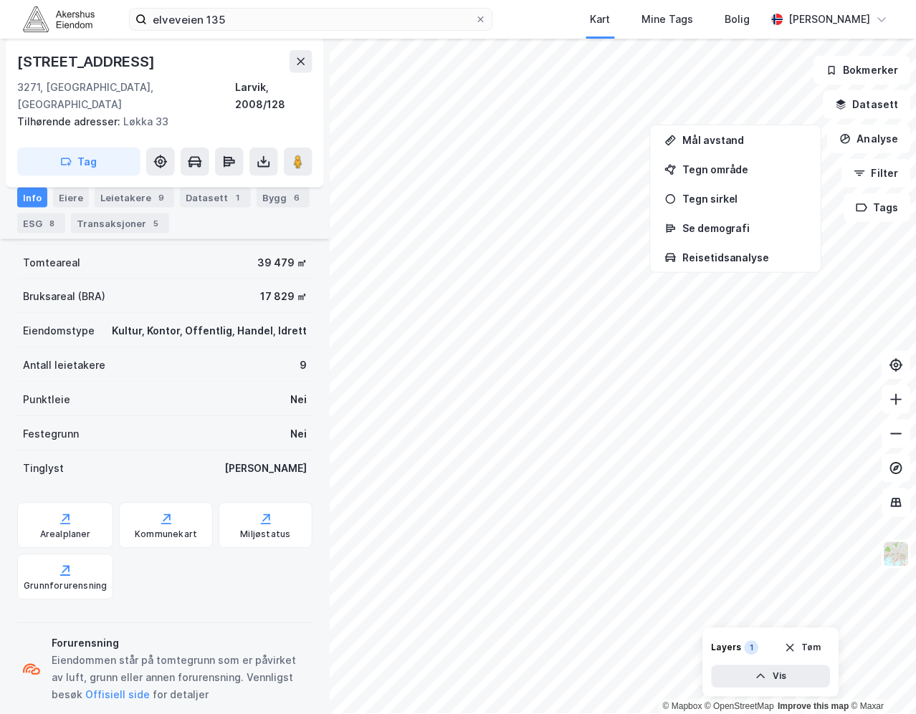
scroll to position [226, 0]
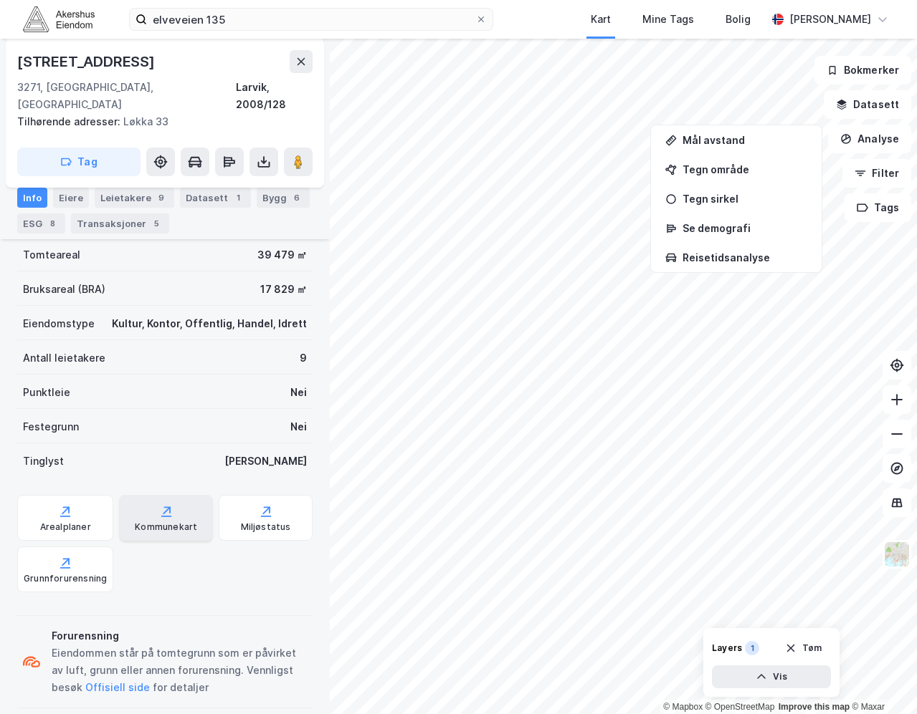
click at [173, 522] on div "Kommunekart" at bounding box center [166, 527] width 62 height 11
click at [186, 502] on div "Kommunekart" at bounding box center [166, 518] width 94 height 46
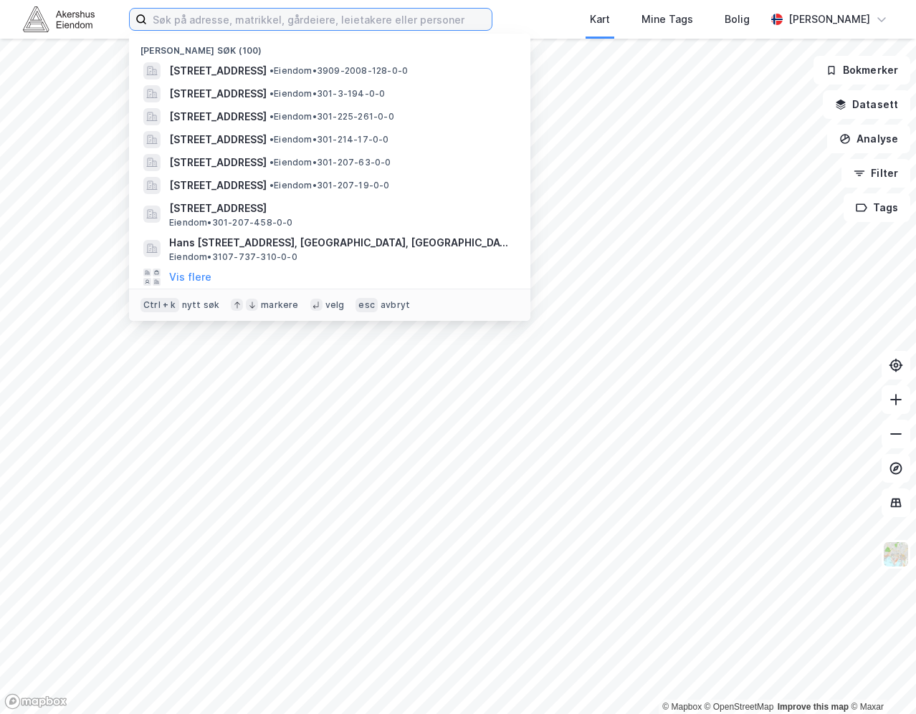
click at [207, 24] on input at bounding box center [319, 19] width 345 height 21
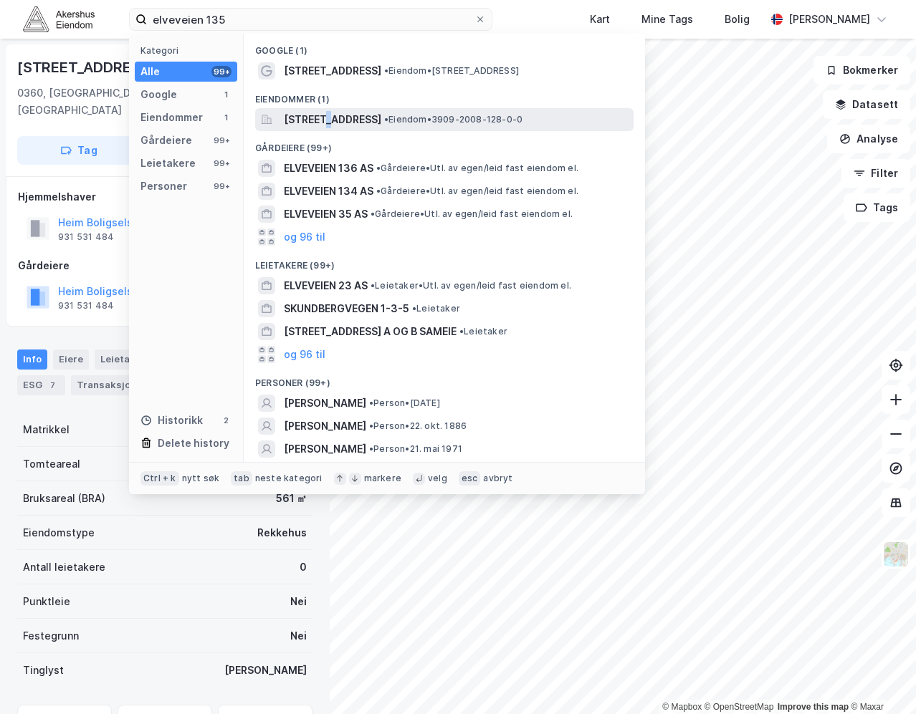
click at [321, 126] on span "Elveveien 135, 3271, LARVIK, LARVIK" at bounding box center [332, 119] width 97 height 17
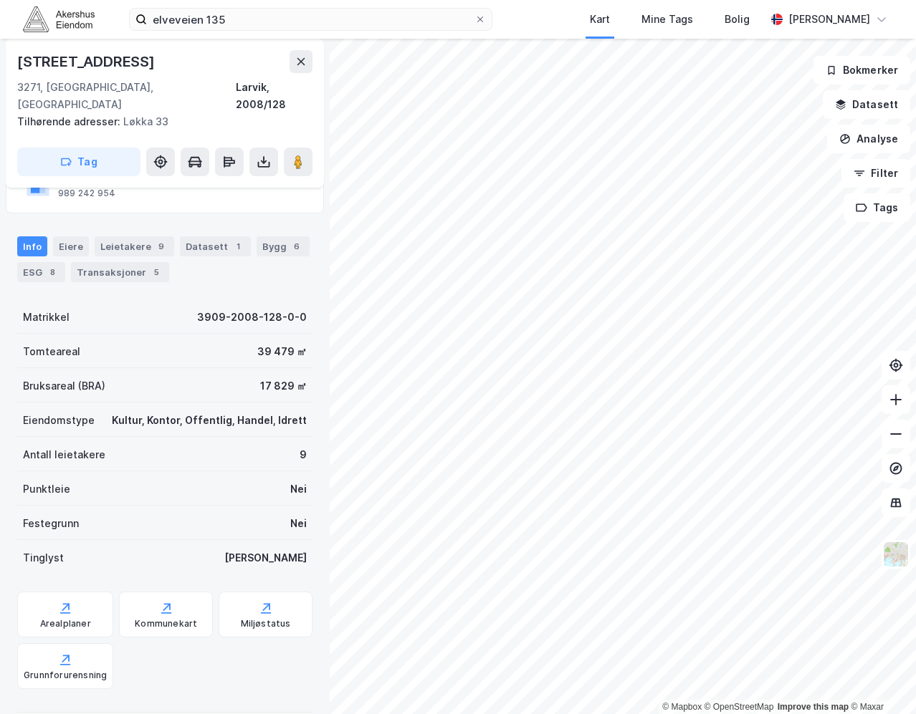
scroll to position [226, 0]
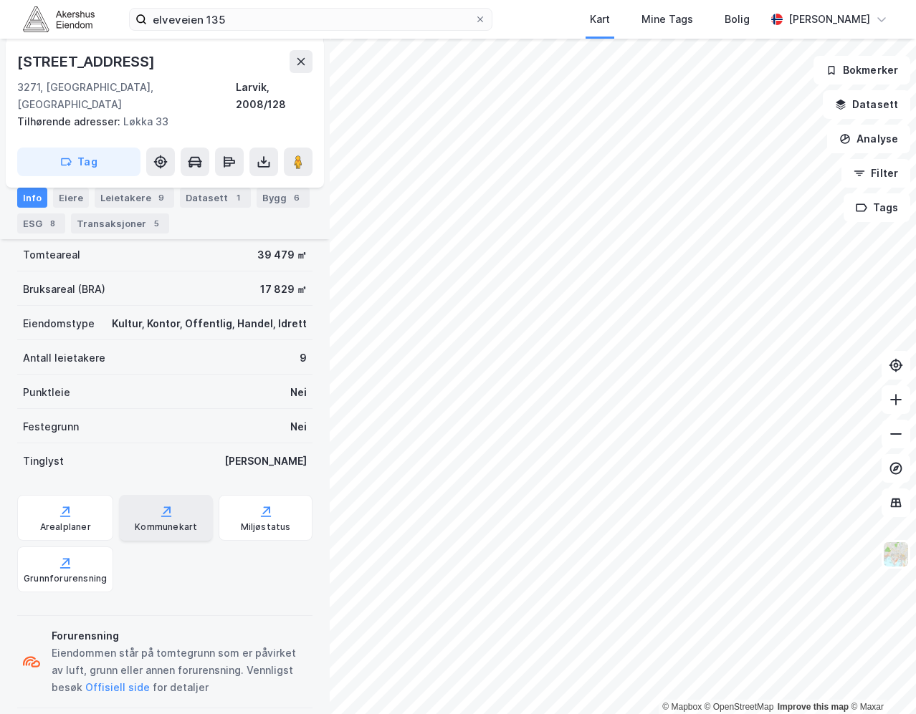
click at [161, 515] on icon at bounding box center [166, 515] width 10 height 1
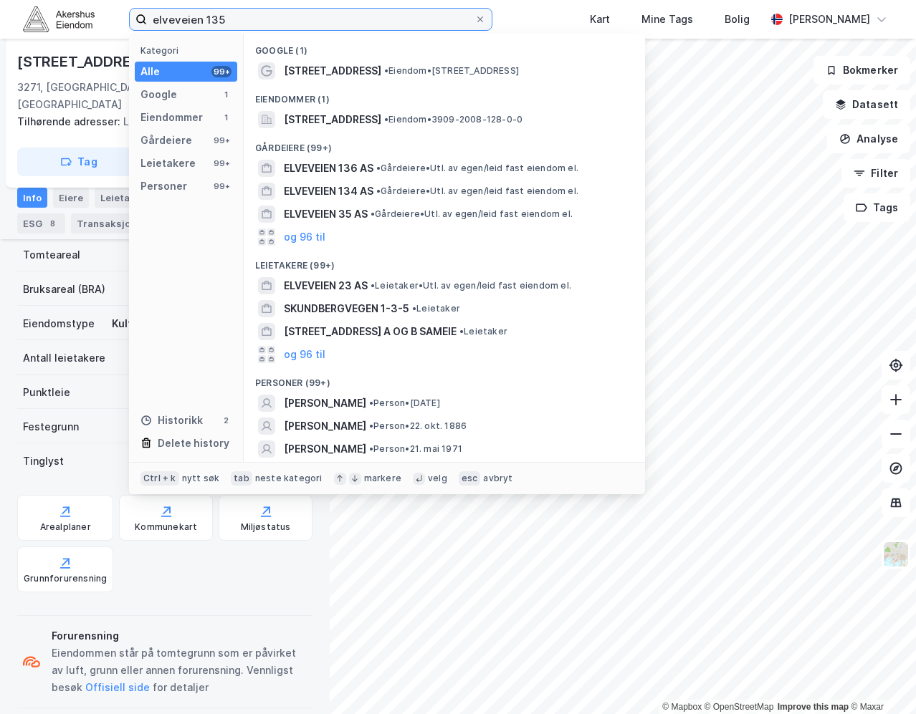
drag, startPoint x: 346, startPoint y: 21, endPoint x: -138, endPoint y: 8, distance: 484.6
click at [0, 8] on html "elveveien 135 Kategori Alle 99+ Google 1 Eiendommer 1 Gårdeiere 99+ Leietakere …" at bounding box center [458, 357] width 916 height 714
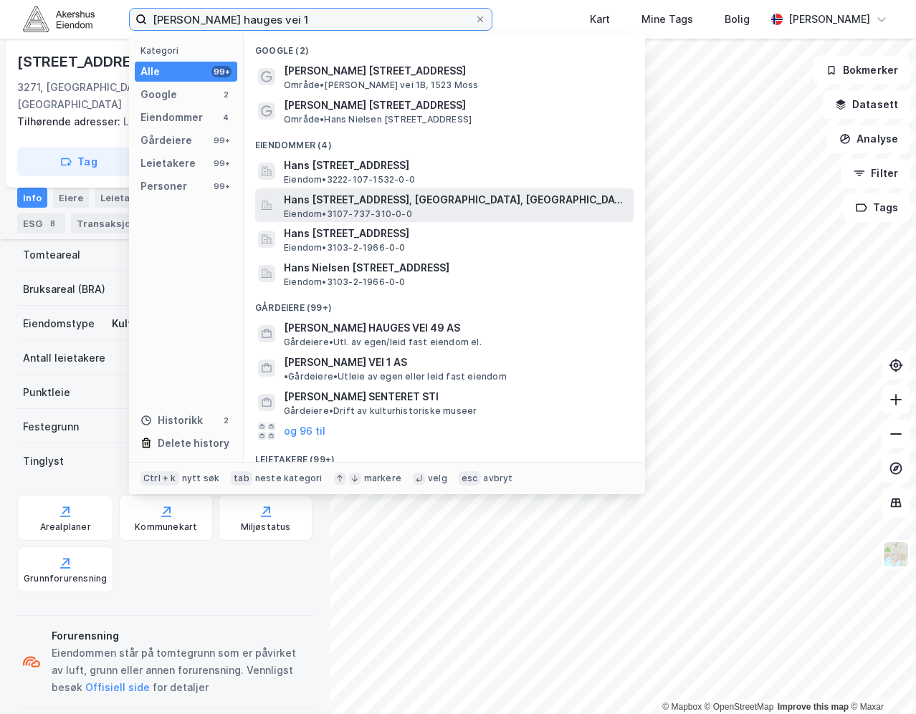
type input "hans nielsen hauges vei 1"
click at [405, 216] on span "Eiendom • 3107-737-310-0-0" at bounding box center [348, 214] width 128 height 11
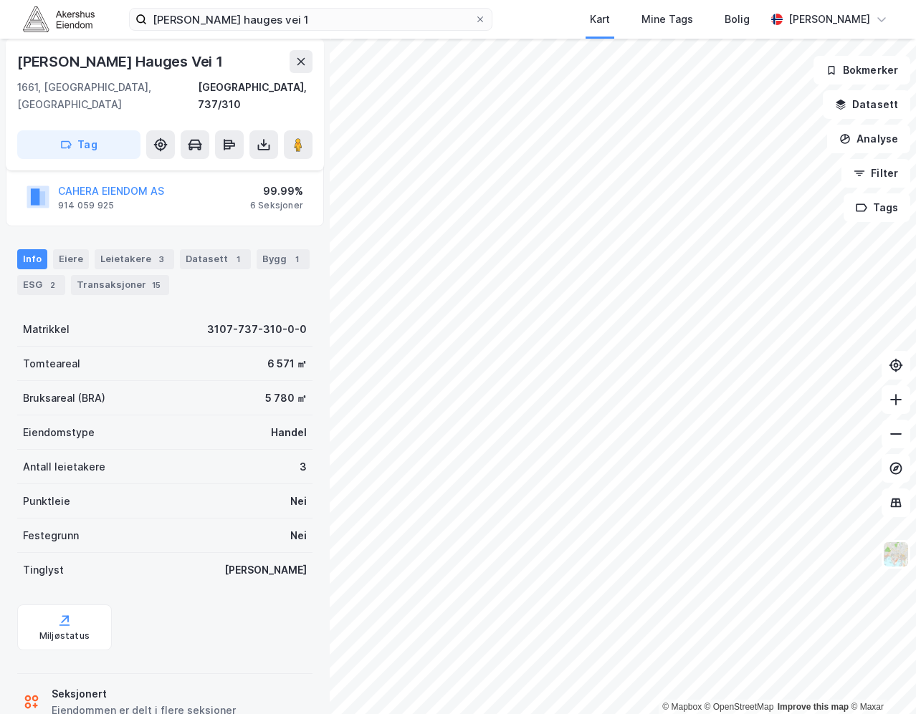
scroll to position [123, 0]
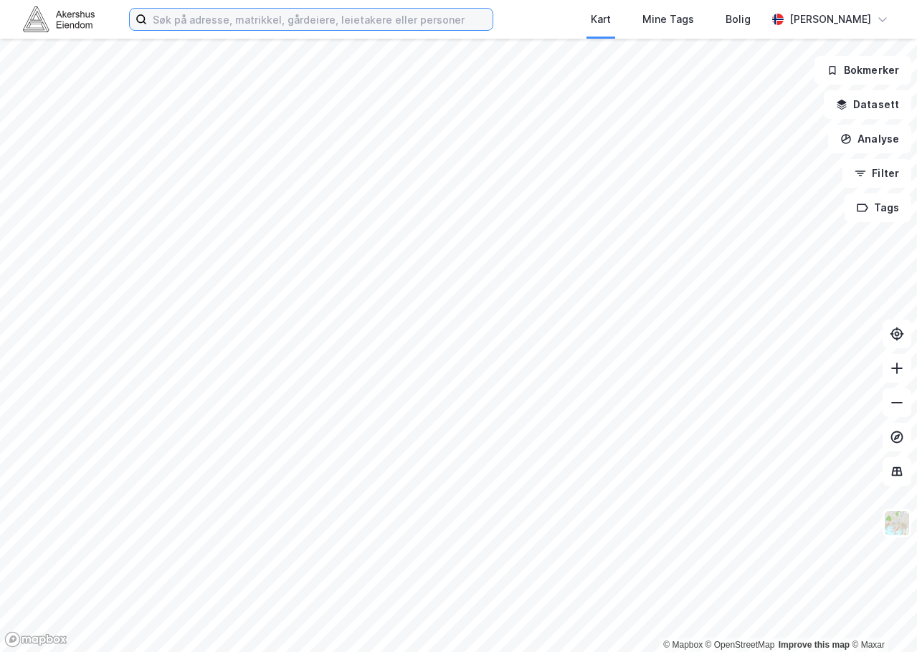
click at [429, 26] on input at bounding box center [319, 19] width 345 height 21
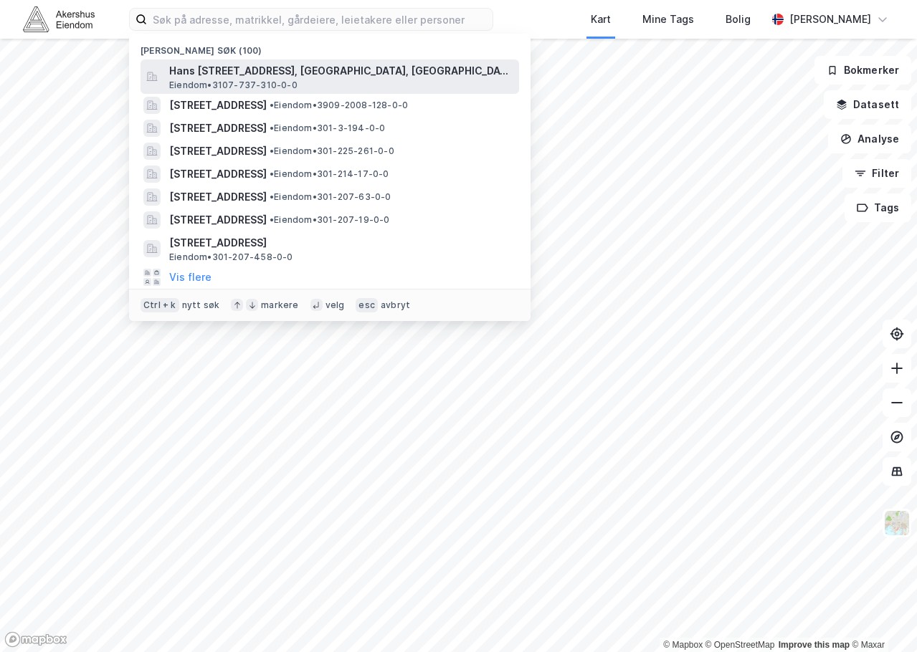
click at [361, 74] on span "Hans [STREET_ADDRESS], [GEOGRAPHIC_DATA], [GEOGRAPHIC_DATA]" at bounding box center [341, 70] width 344 height 17
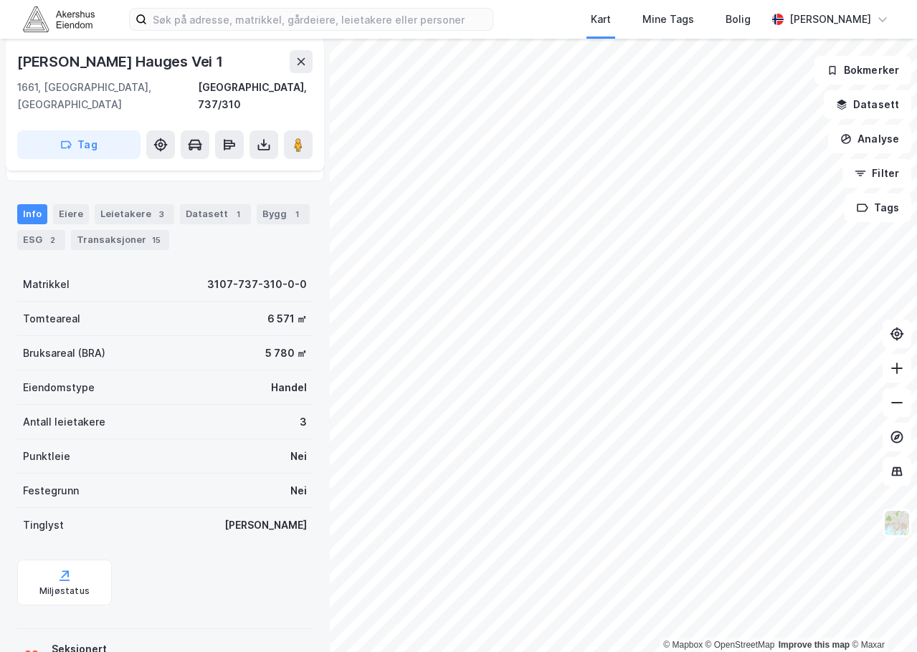
scroll to position [186, 0]
